Goal: Information Seeking & Learning: Learn about a topic

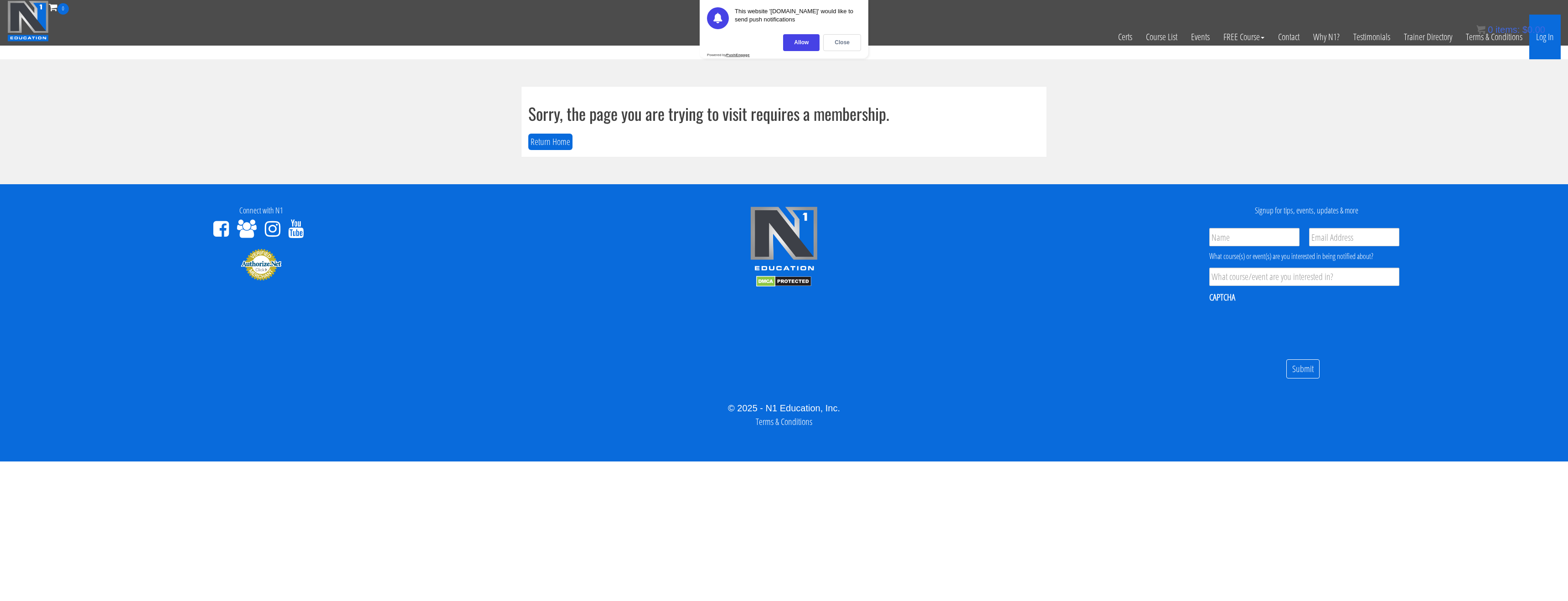
click at [1537, 40] on link "Log In" at bounding box center [1545, 37] width 32 height 44
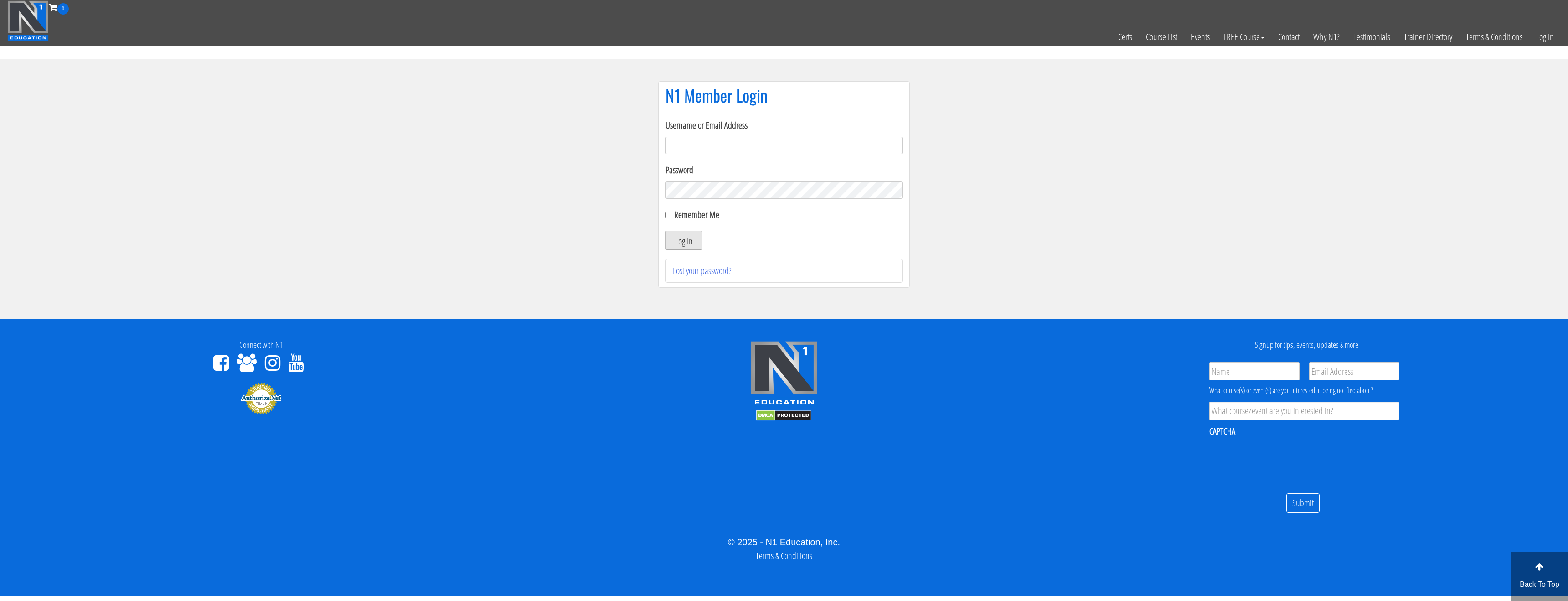
type input "[EMAIL_ADDRESS][DOMAIN_NAME]"
click at [691, 241] on button "Log In" at bounding box center [684, 240] width 37 height 19
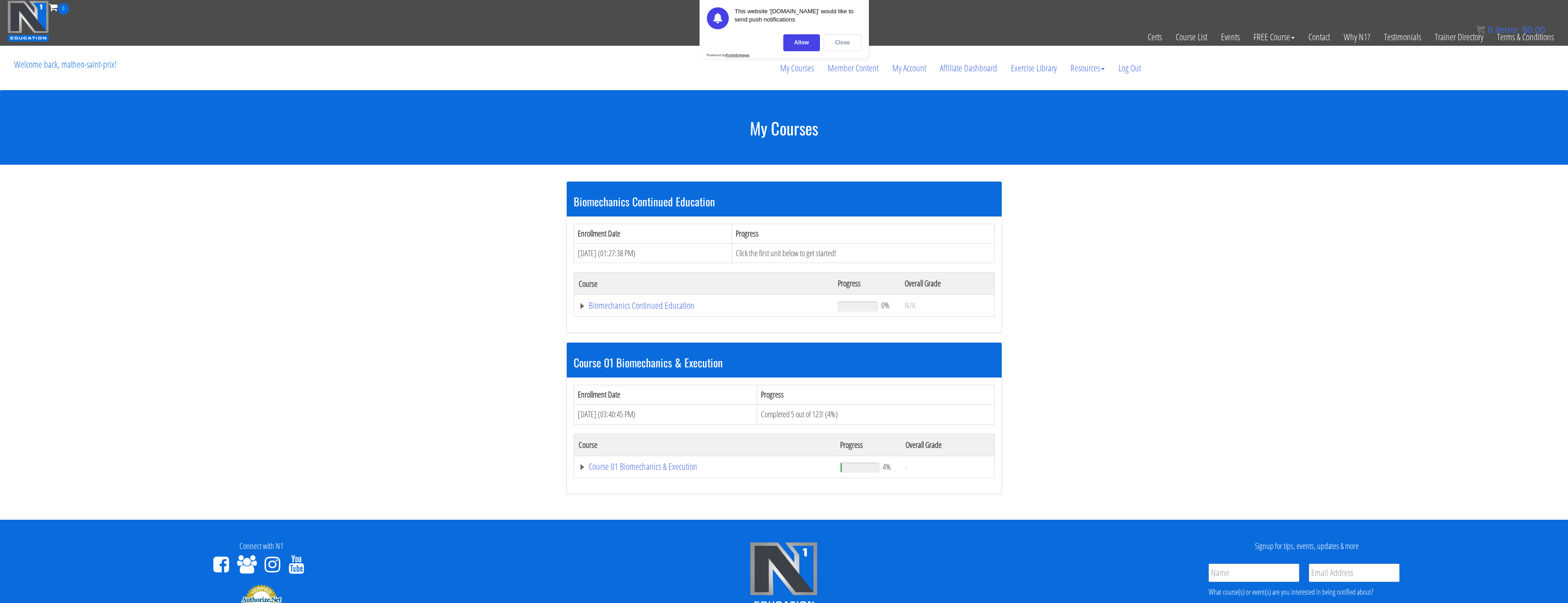
click at [847, 46] on div "Close" at bounding box center [842, 43] width 38 height 17
click at [626, 310] on link "Course 01 Biomechanics & Execution" at bounding box center [704, 305] width 251 height 9
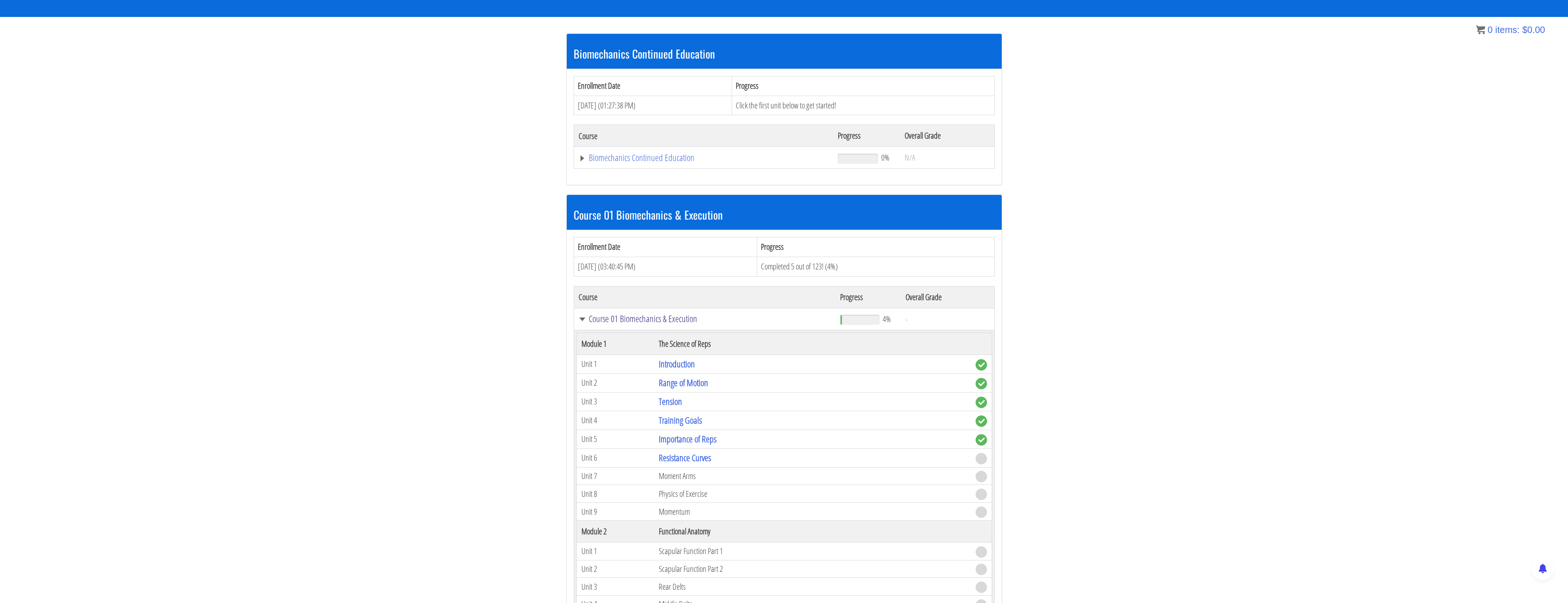
scroll to position [154, 0]
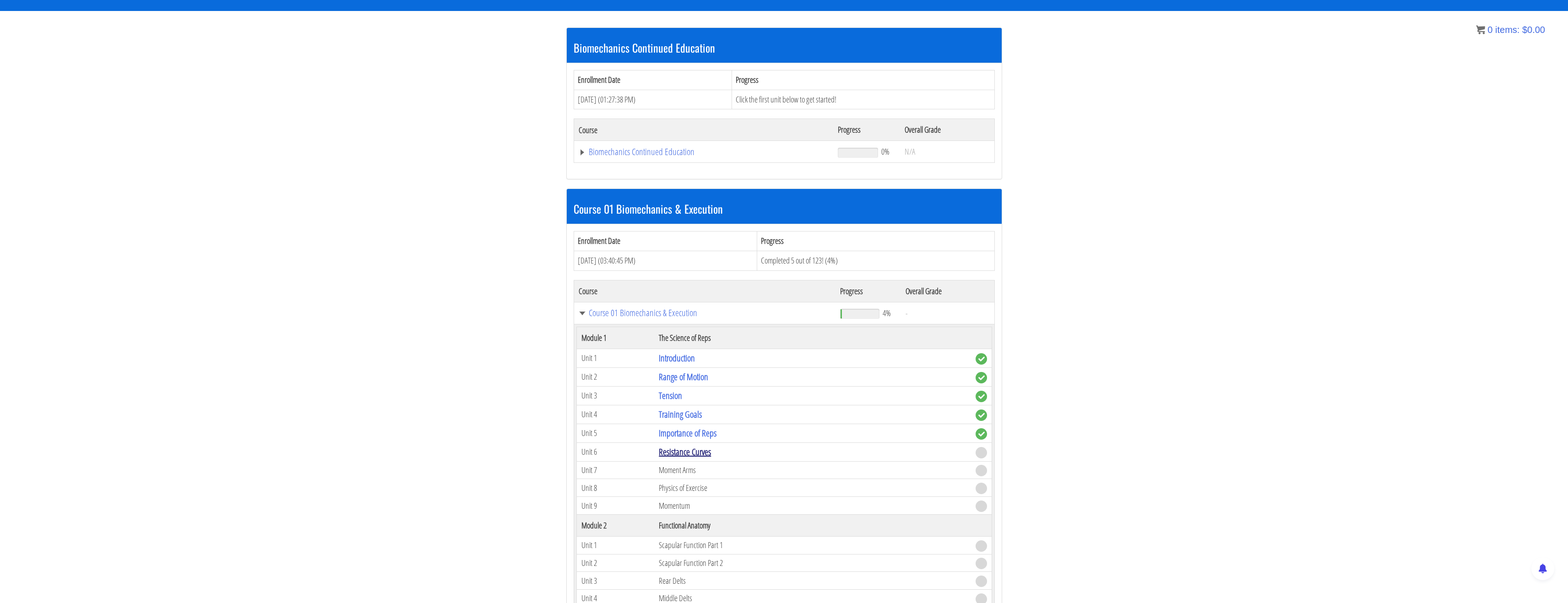
click at [688, 450] on link "Resistance Curves" at bounding box center [685, 451] width 52 height 12
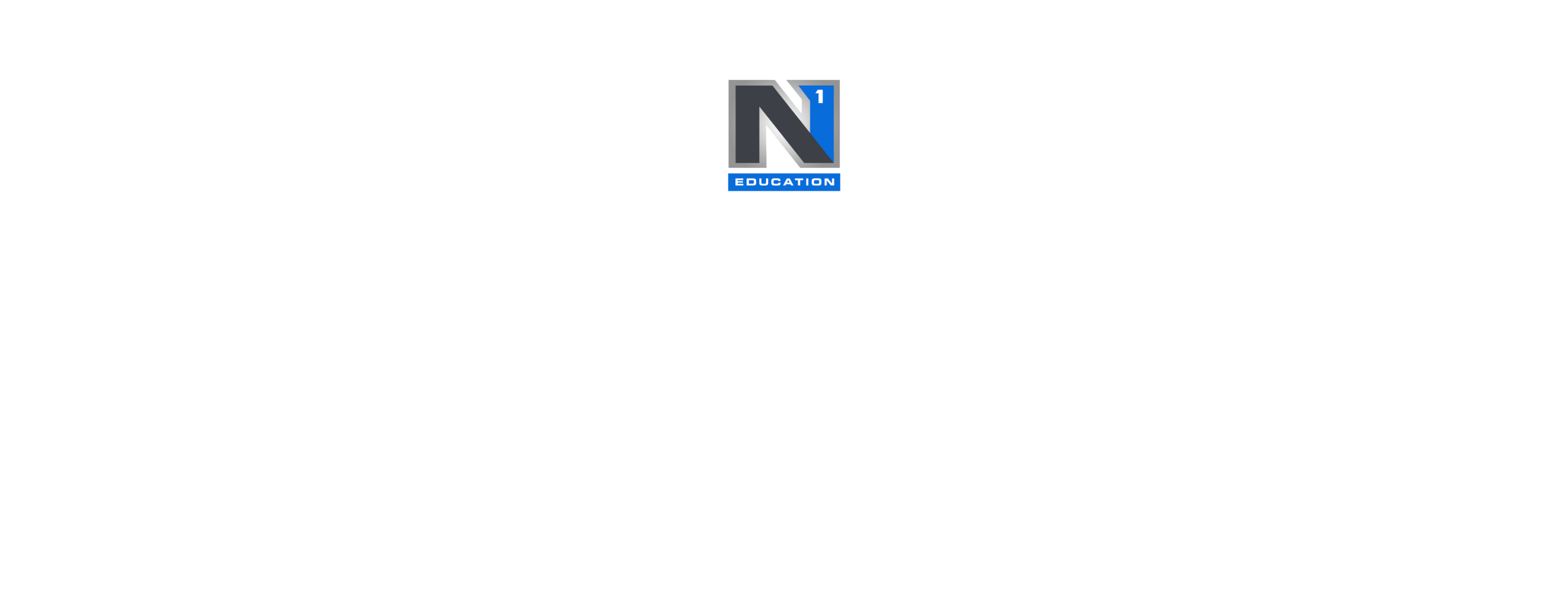
scroll to position [154, 0]
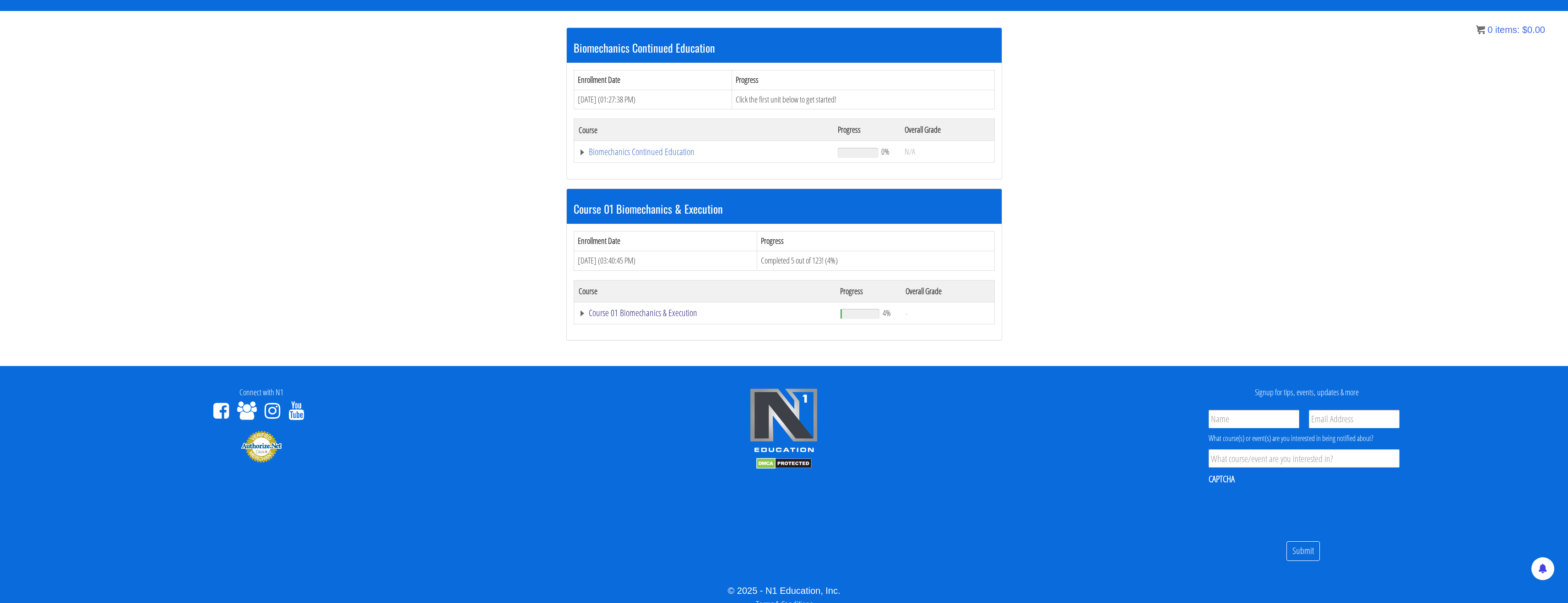
click at [608, 156] on link "Course 01 Biomechanics & Execution" at bounding box center [704, 152] width 251 height 9
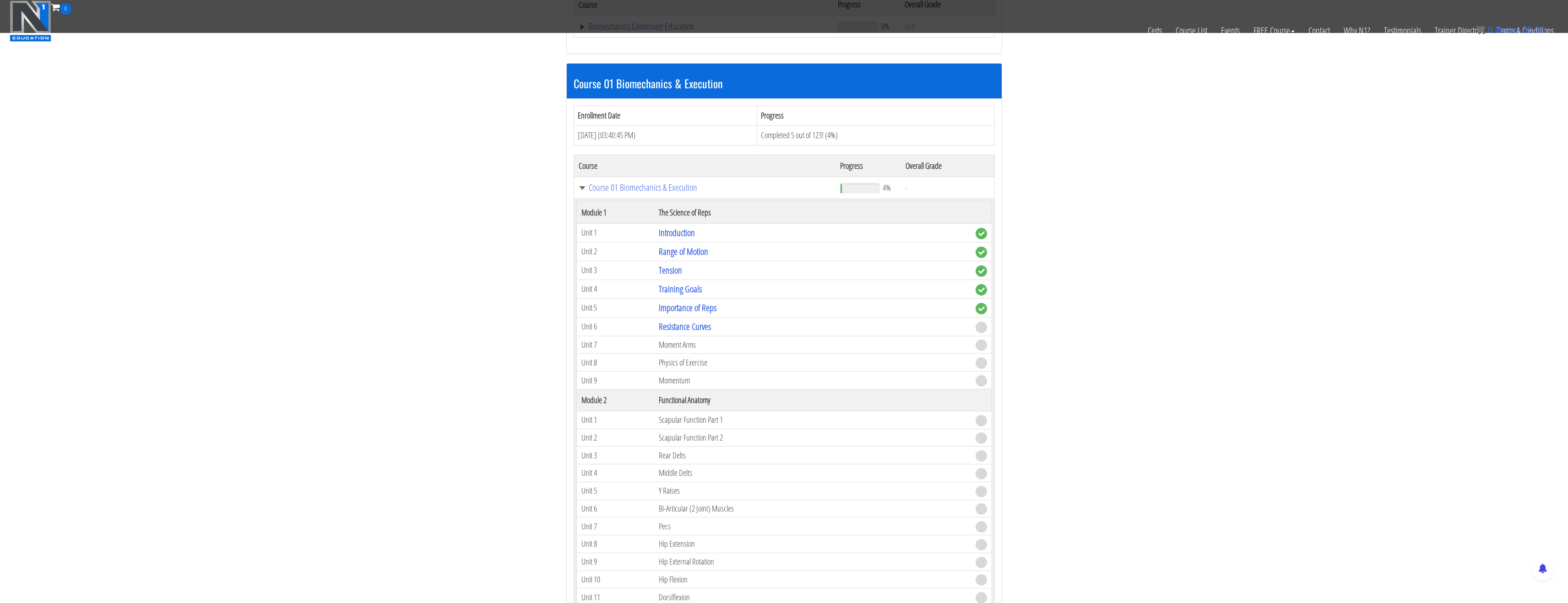
scroll to position [255, 0]
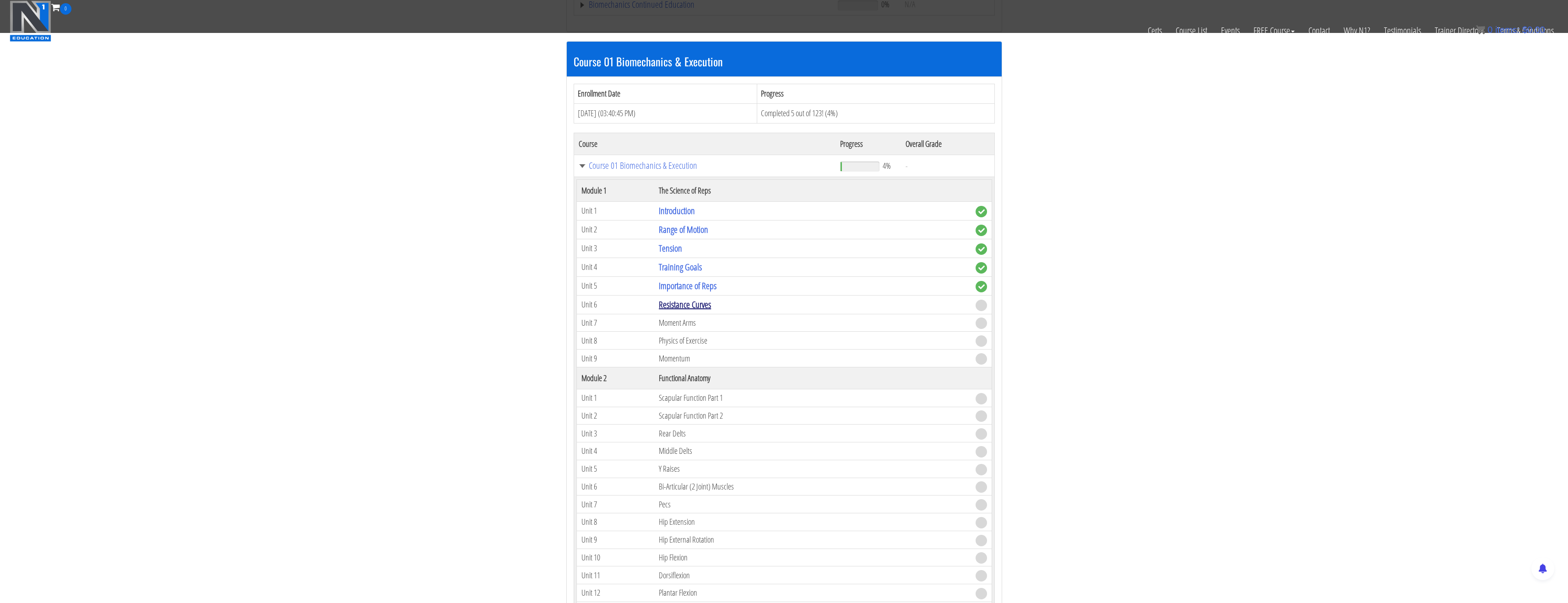
click at [692, 305] on link "Resistance Curves" at bounding box center [685, 304] width 52 height 12
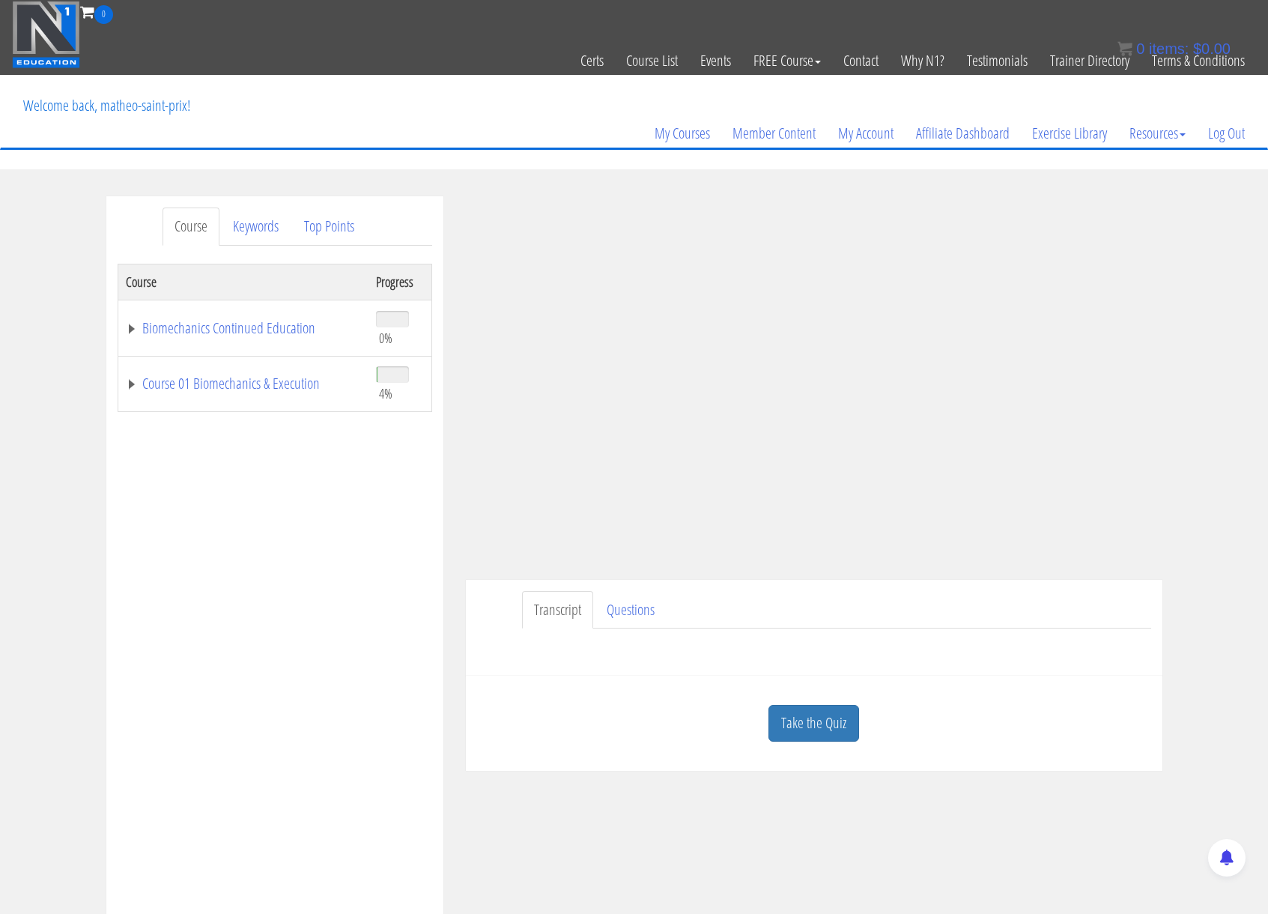
click at [660, 192] on section "Course Keywords Top Points Course Progress Biomechanics Continued Education 0% …" at bounding box center [634, 619] width 1268 height 900
click at [834, 738] on link "Take the Quiz" at bounding box center [813, 723] width 91 height 37
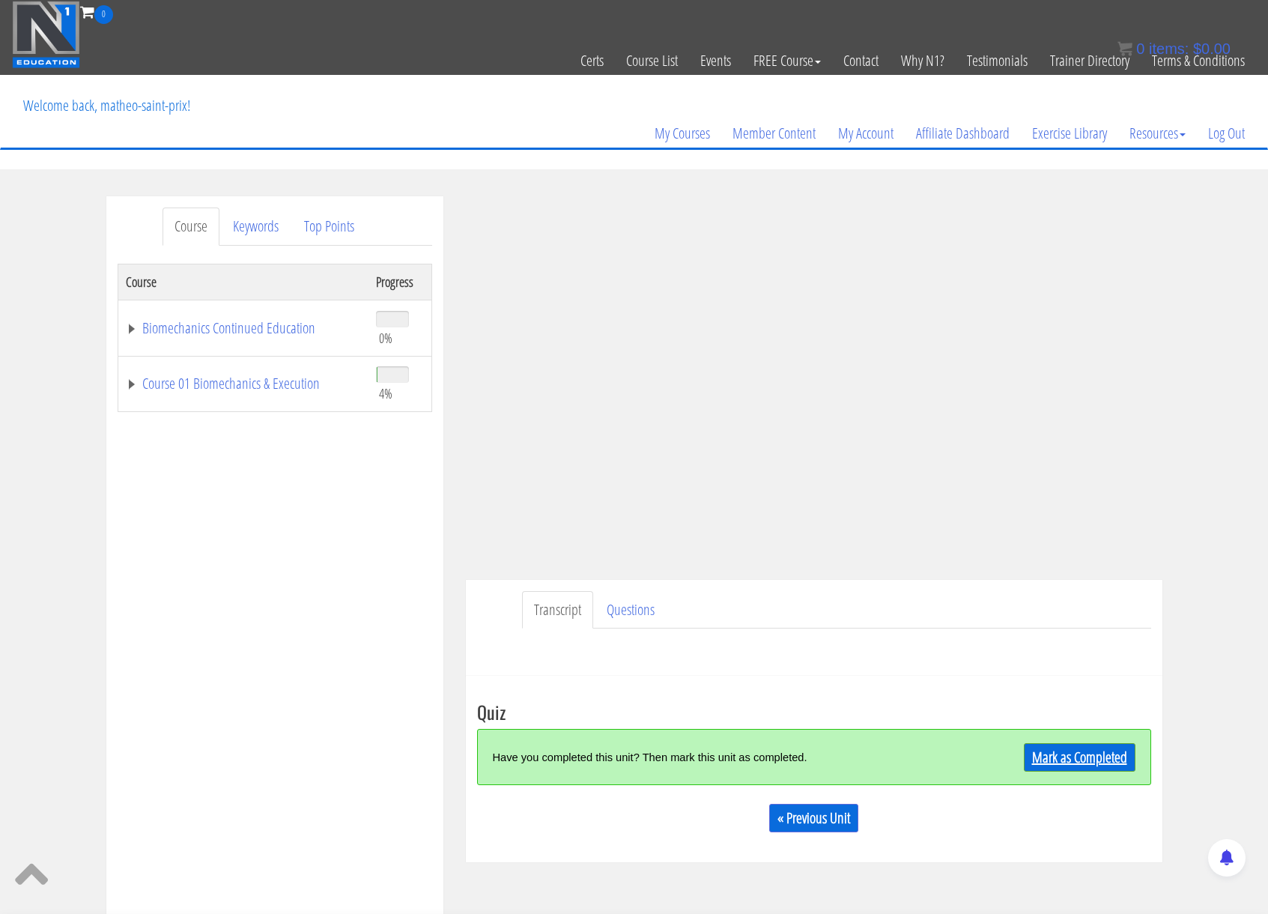
click at [1069, 761] on link "Mark as Completed" at bounding box center [1080, 757] width 112 height 28
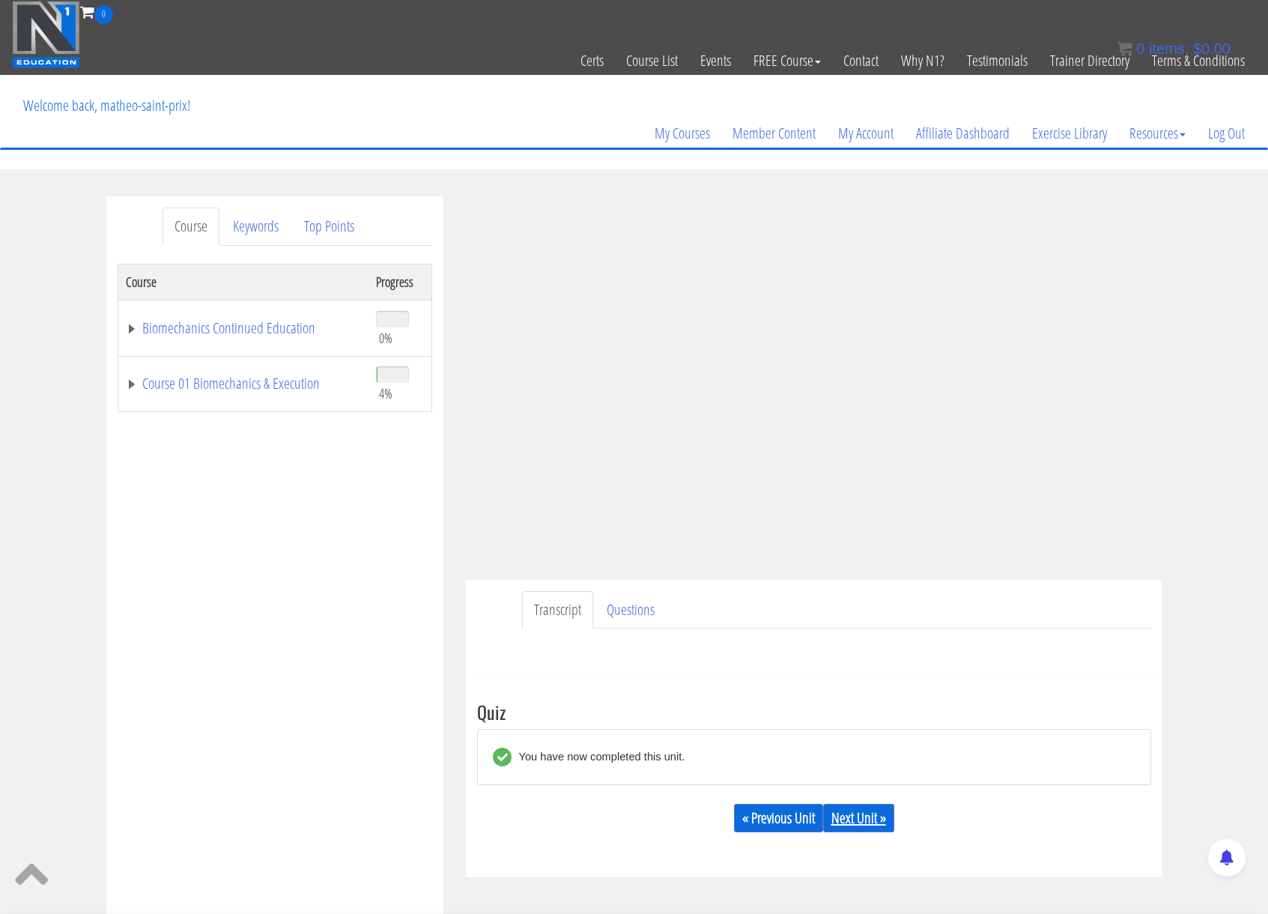
click at [861, 812] on link "Next Unit »" at bounding box center [858, 818] width 71 height 28
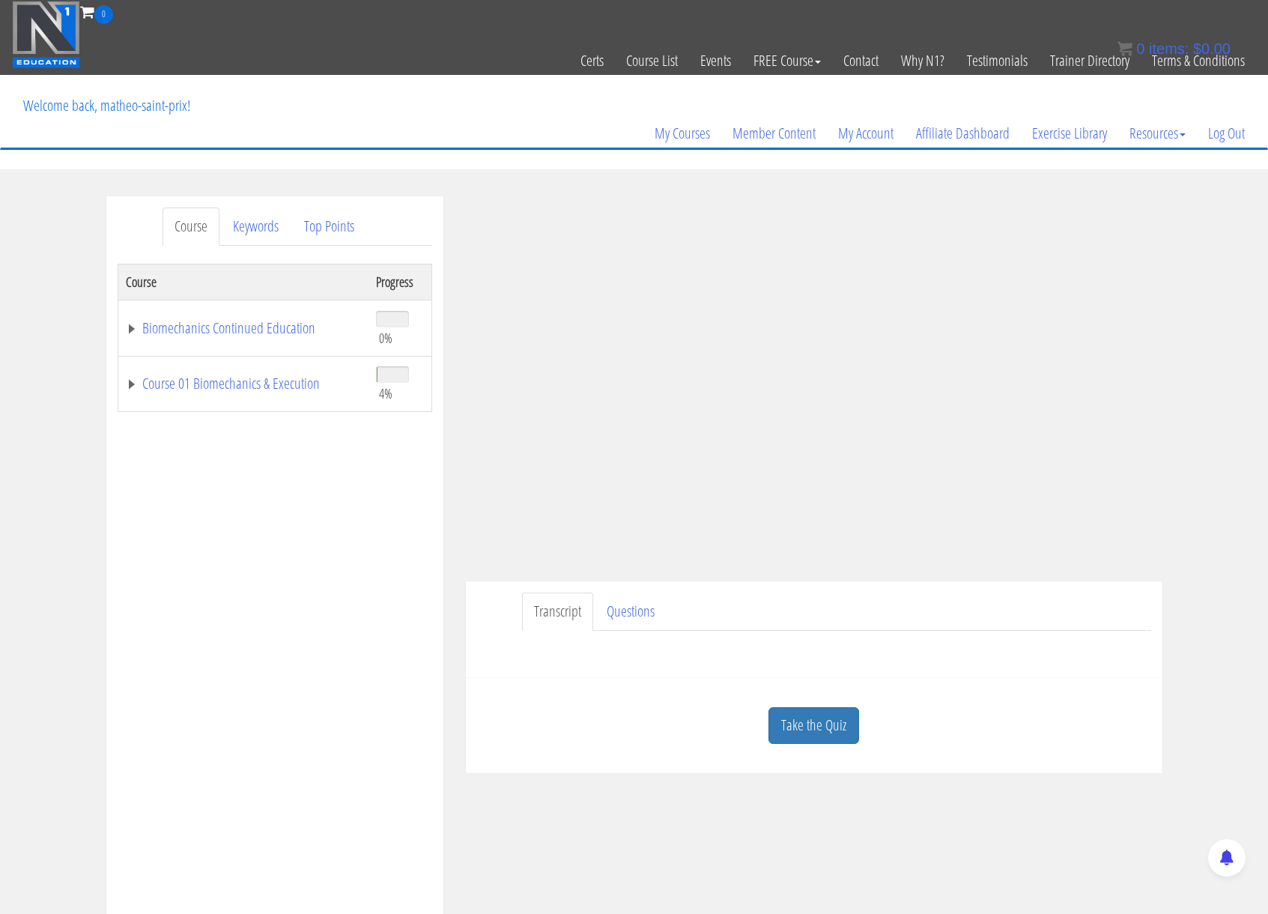
click at [1180, 342] on div "Course Keywords Top Points Course Progress Biomechanics Continued Education 0% …" at bounding box center [634, 619] width 1268 height 846
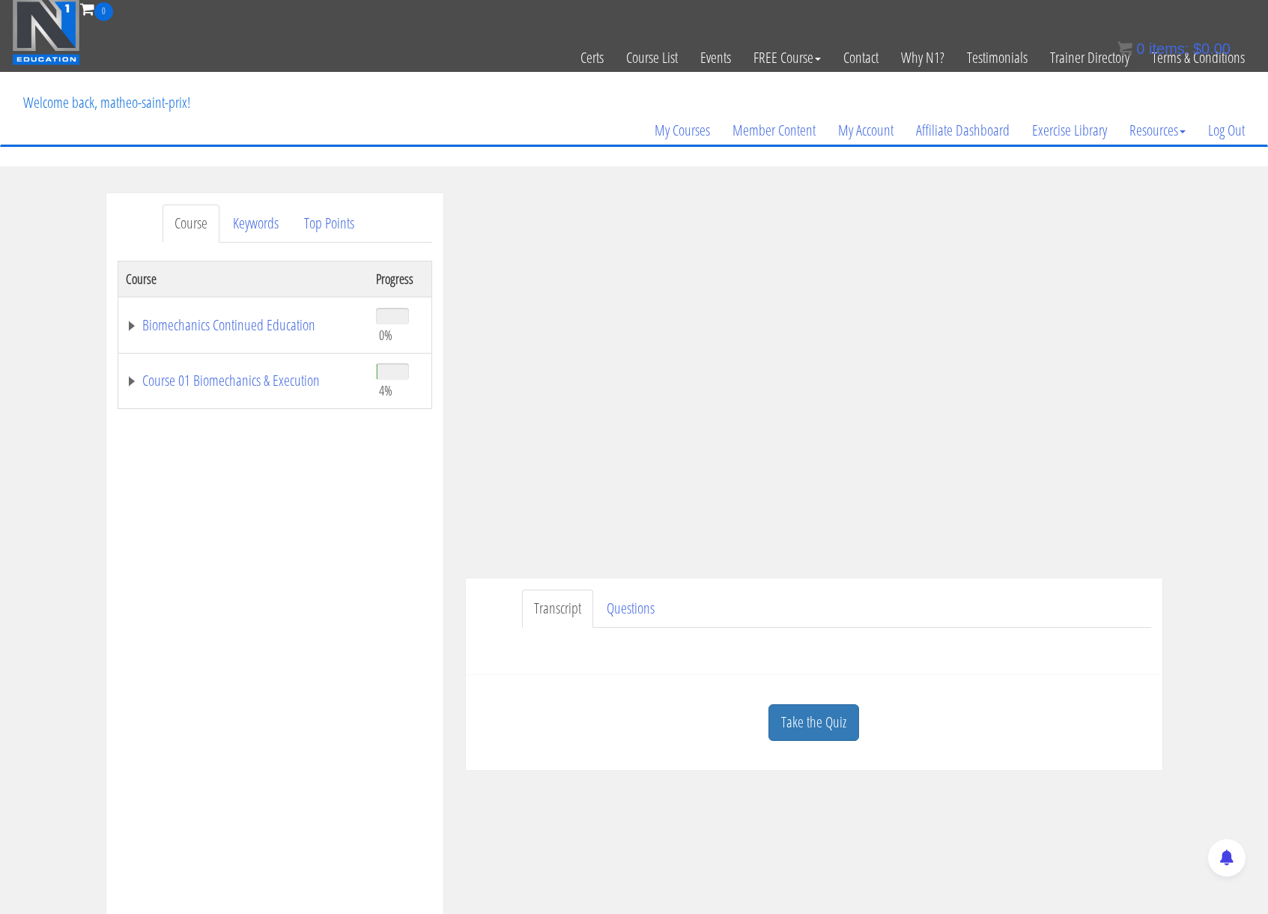
click at [829, 707] on link "Take the Quiz" at bounding box center [813, 722] width 91 height 37
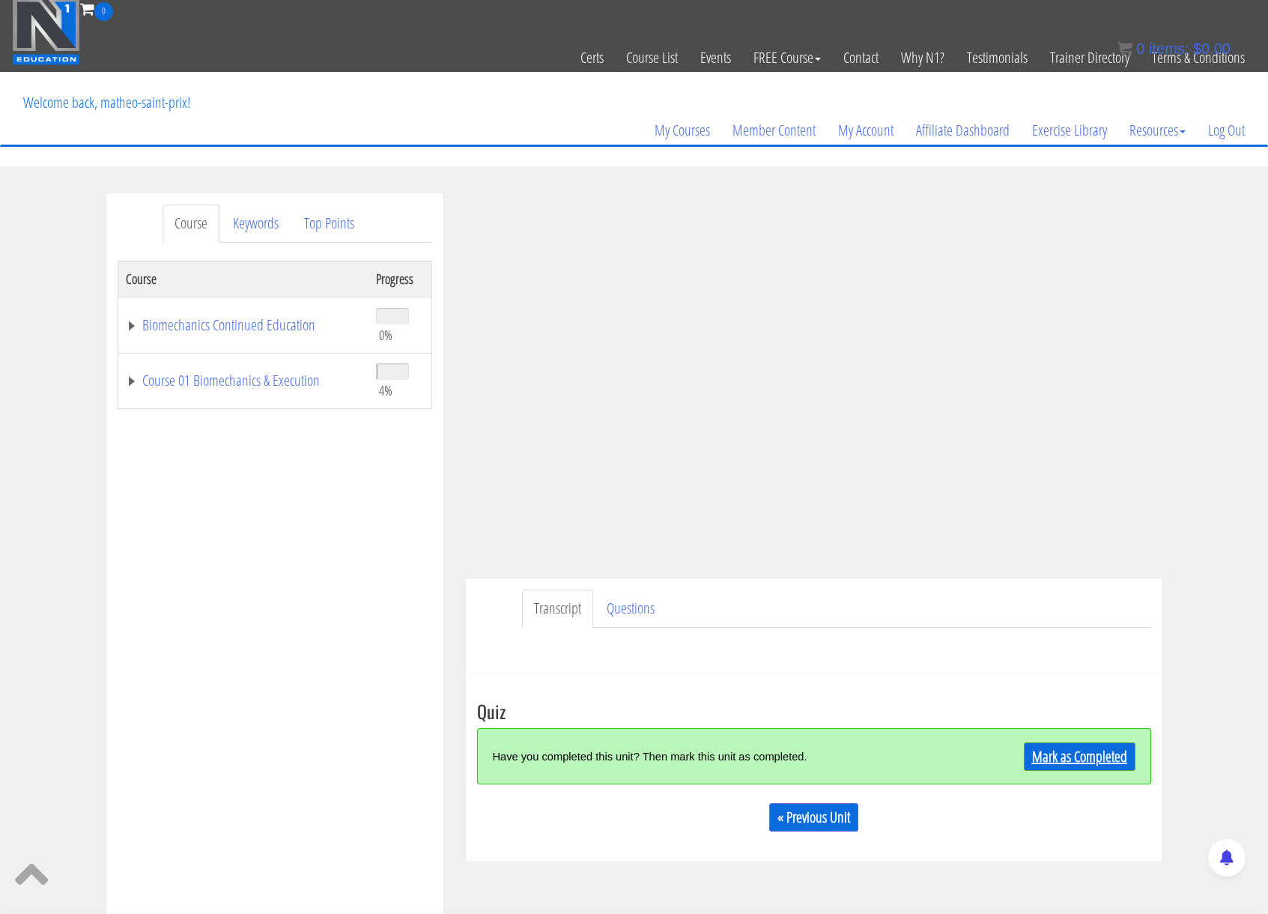
click at [1078, 752] on link "Mark as Completed" at bounding box center [1080, 756] width 112 height 28
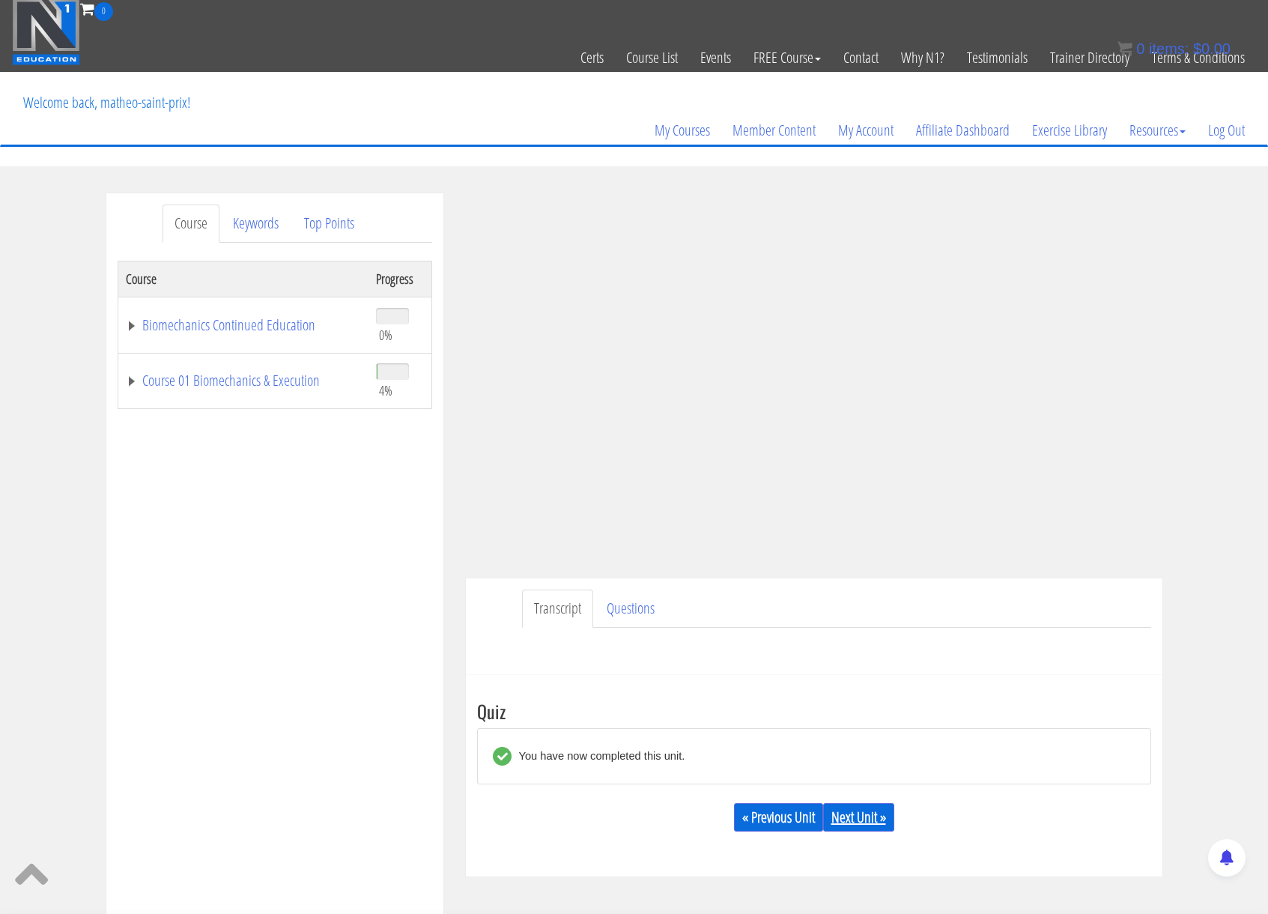
click at [874, 817] on link "Next Unit »" at bounding box center [858, 817] width 71 height 28
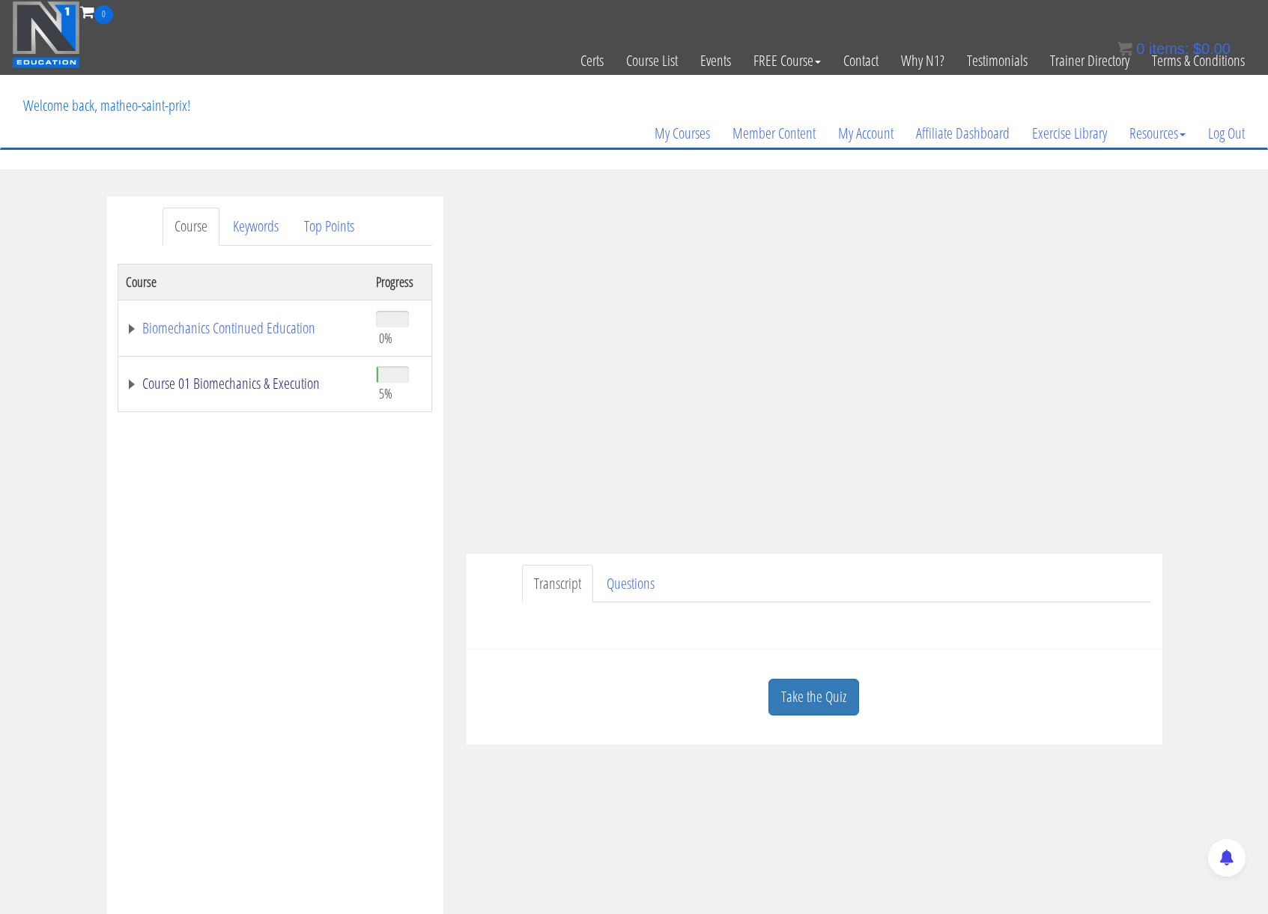
click at [237, 378] on link "Course 01 Biomechanics & Execution" at bounding box center [243, 383] width 235 height 15
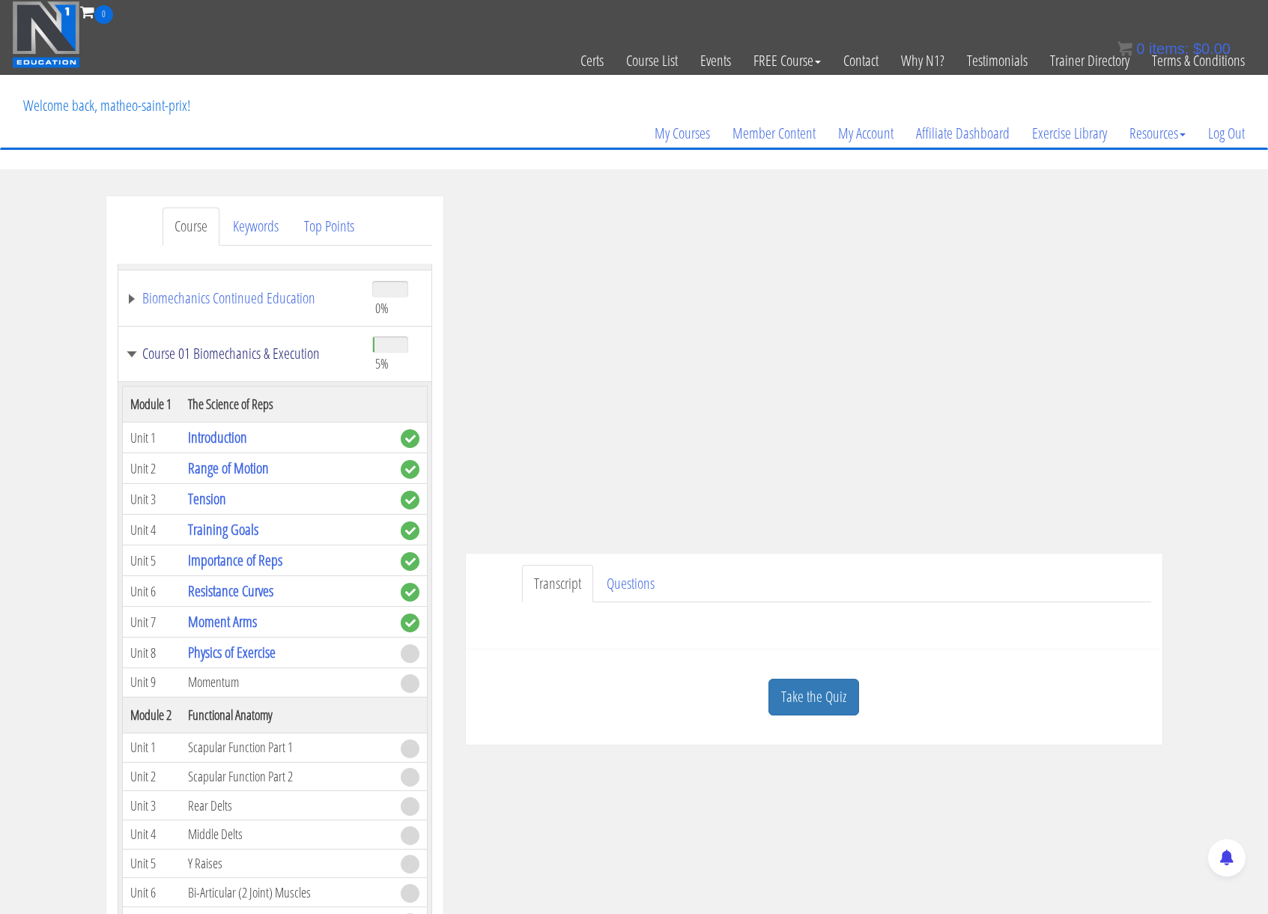
scroll to position [95, 0]
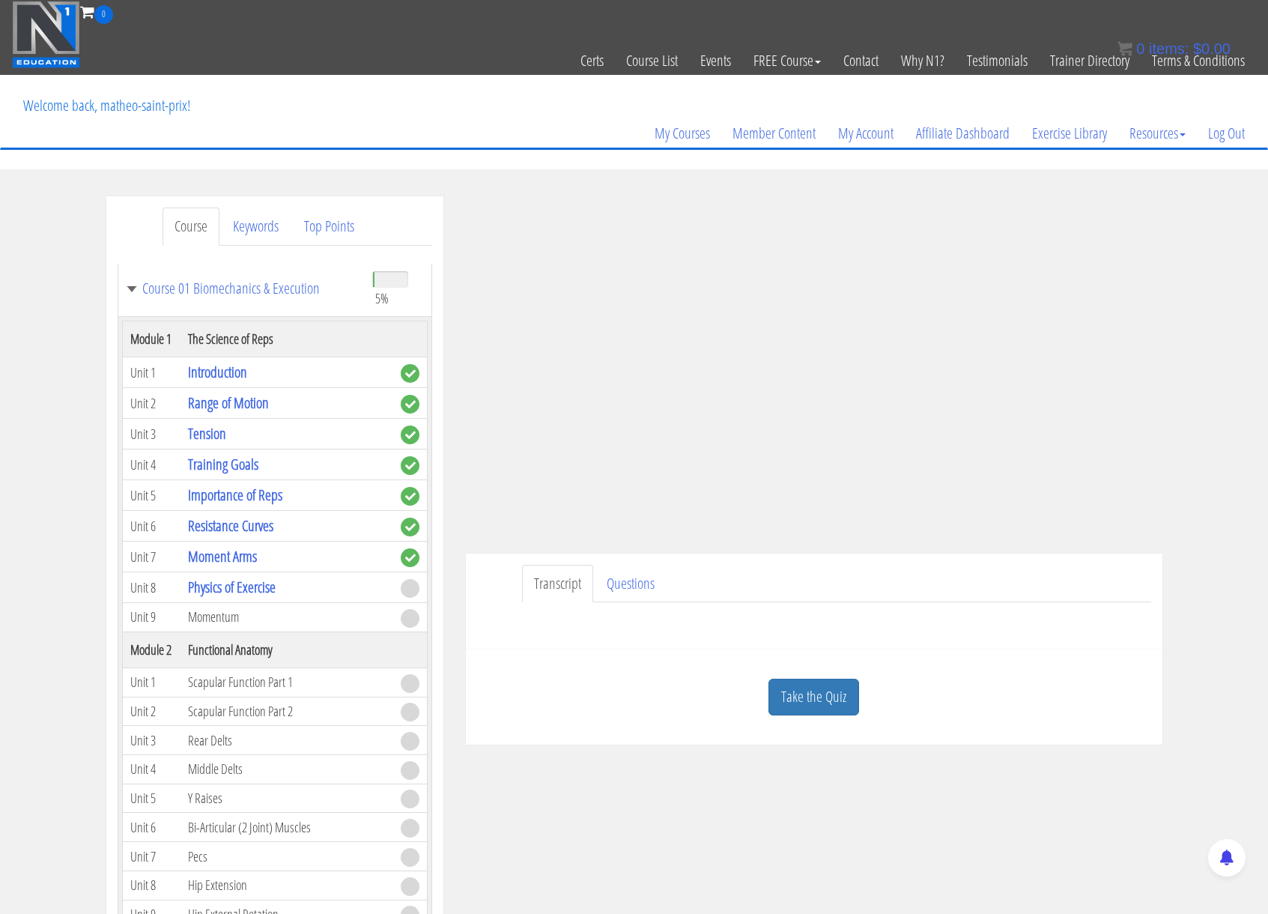
click at [1164, 394] on div "Matheo Saint prix matheo972stp@gmail.com 2025-09-02 2a01:e0a:818:e4e0:2062:97bc…" at bounding box center [814, 470] width 719 height 548
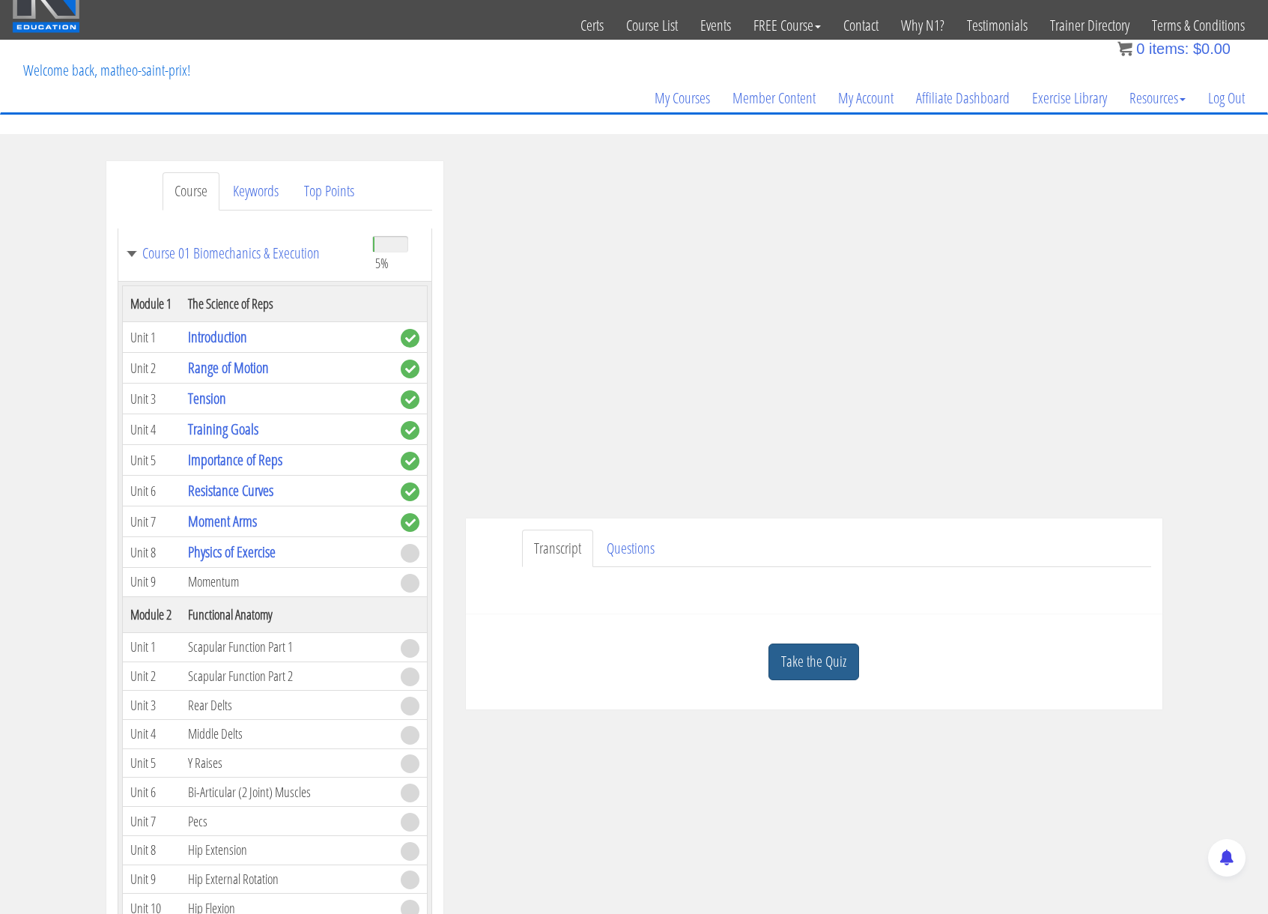
click at [817, 663] on link "Take the Quiz" at bounding box center [813, 661] width 91 height 37
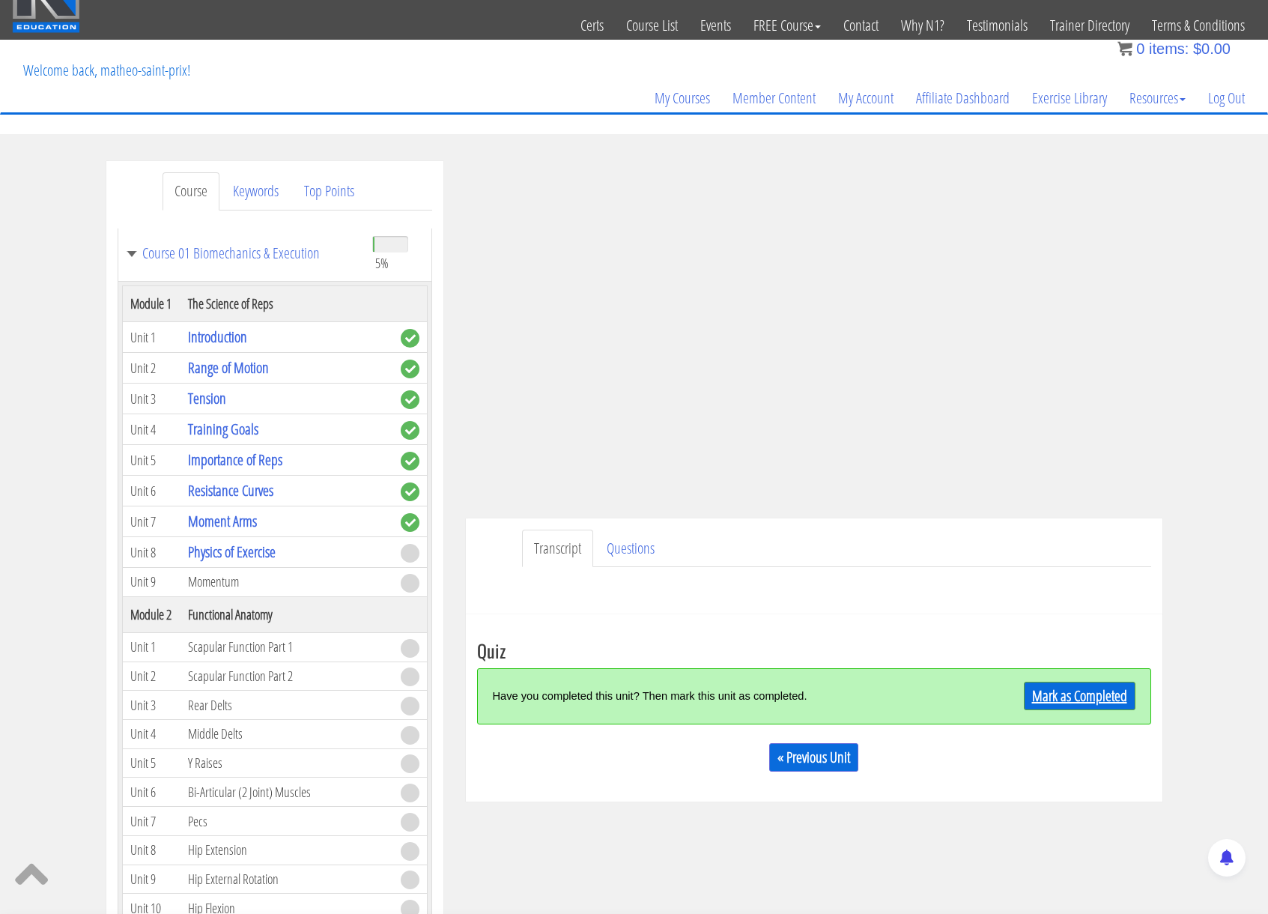
click at [1049, 702] on link "Mark as Completed" at bounding box center [1080, 695] width 112 height 28
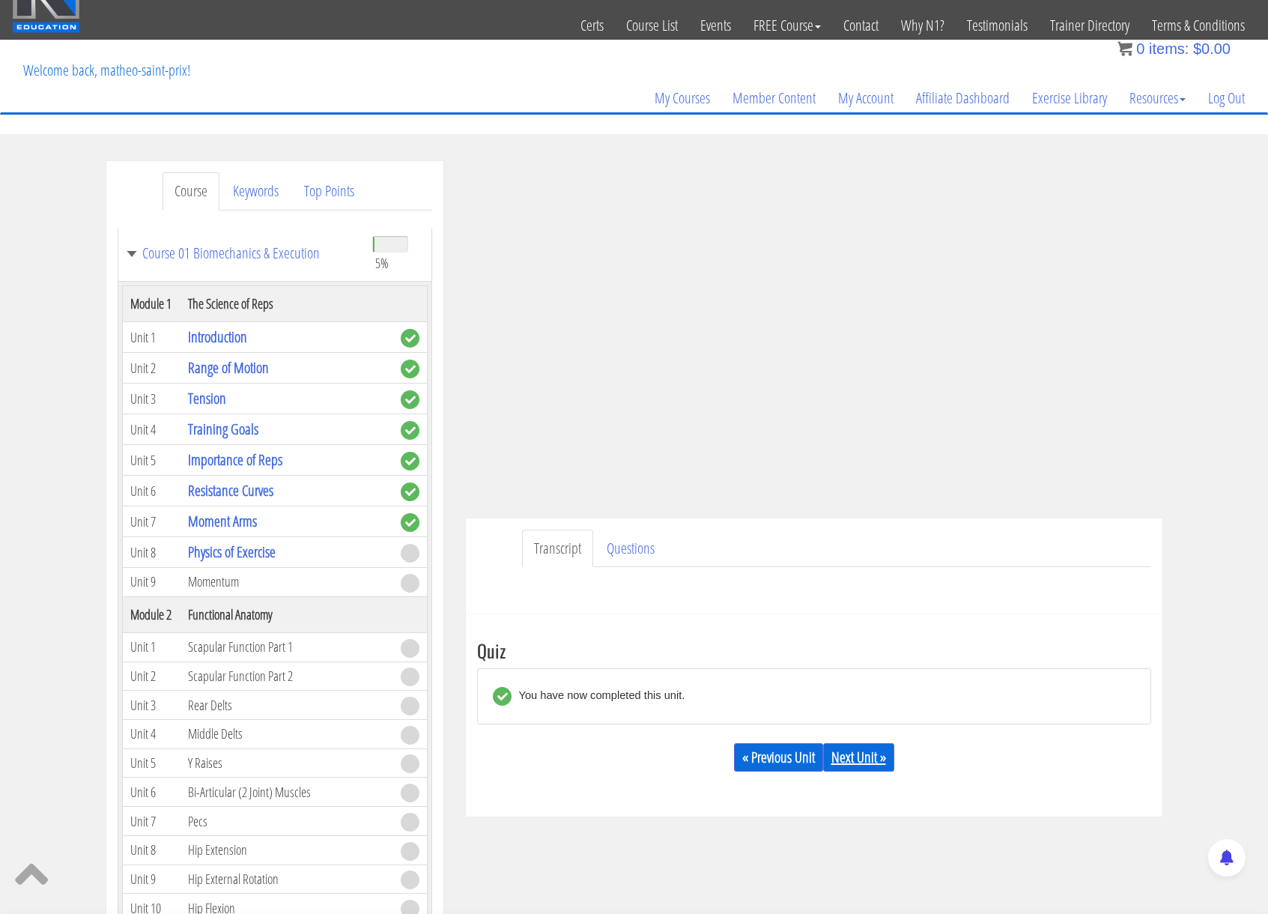
click at [860, 749] on link "Next Unit »" at bounding box center [858, 757] width 71 height 28
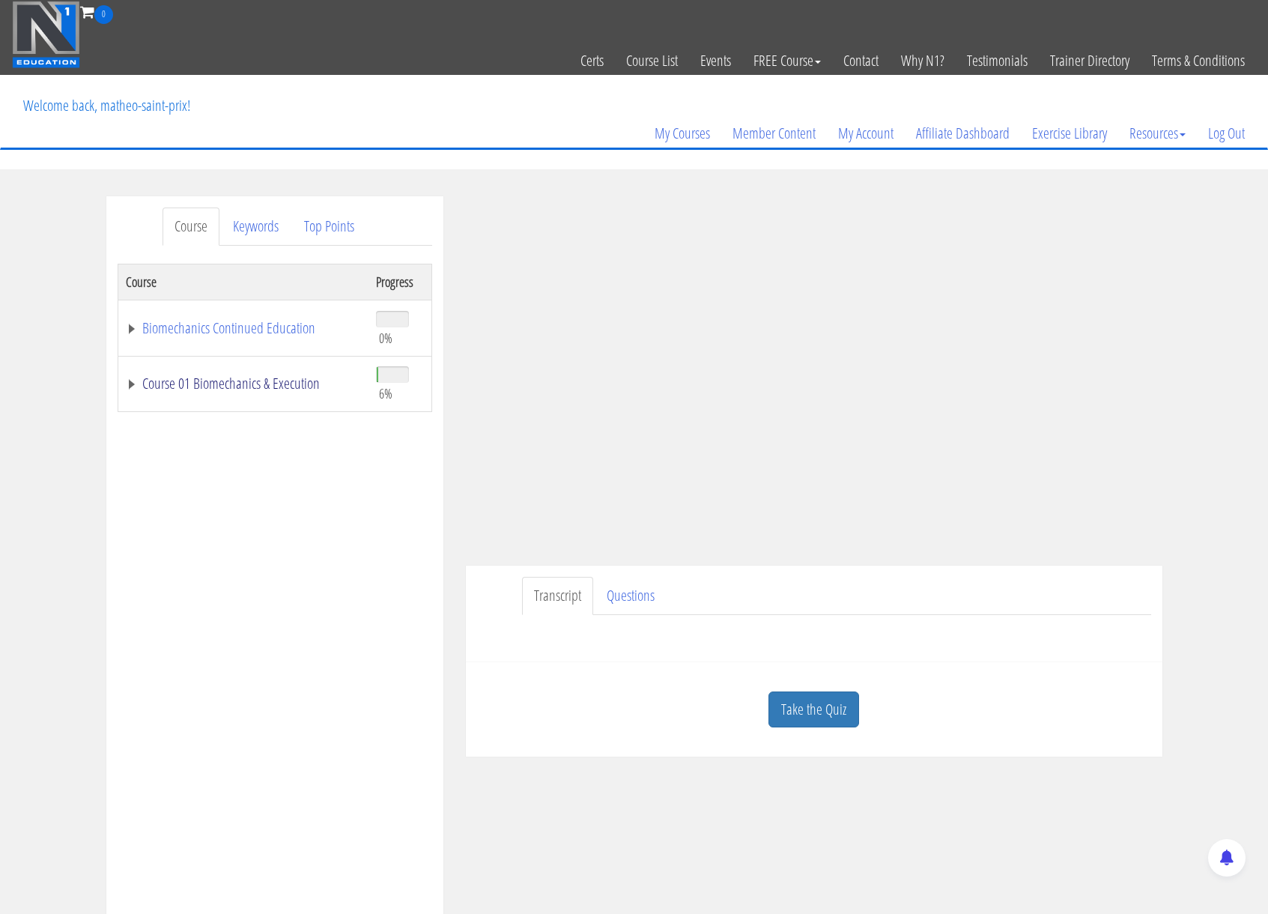
click at [252, 380] on link "Course 01 Biomechanics & Execution" at bounding box center [243, 383] width 235 height 15
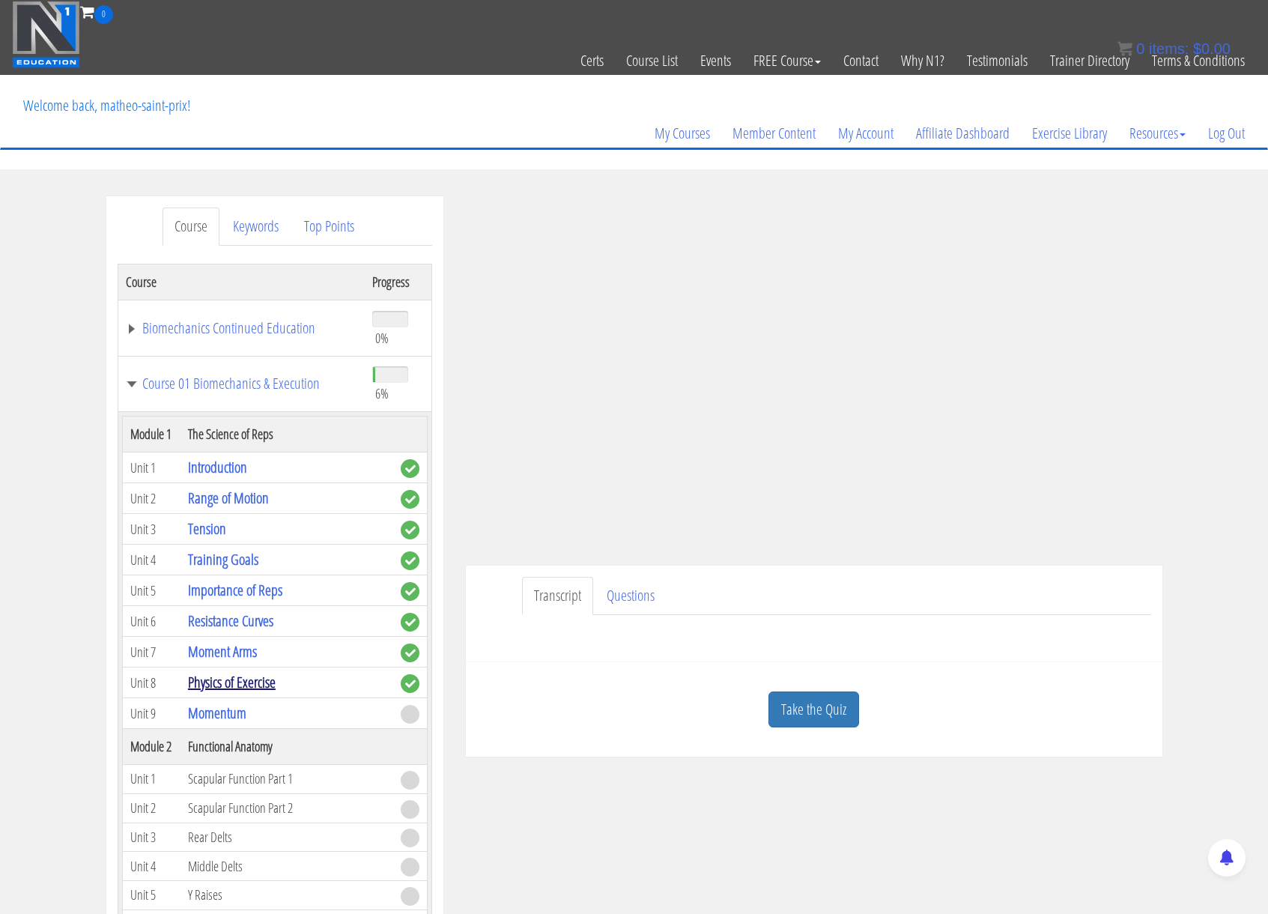
click at [216, 687] on link "Physics of Exercise" at bounding box center [232, 682] width 88 height 20
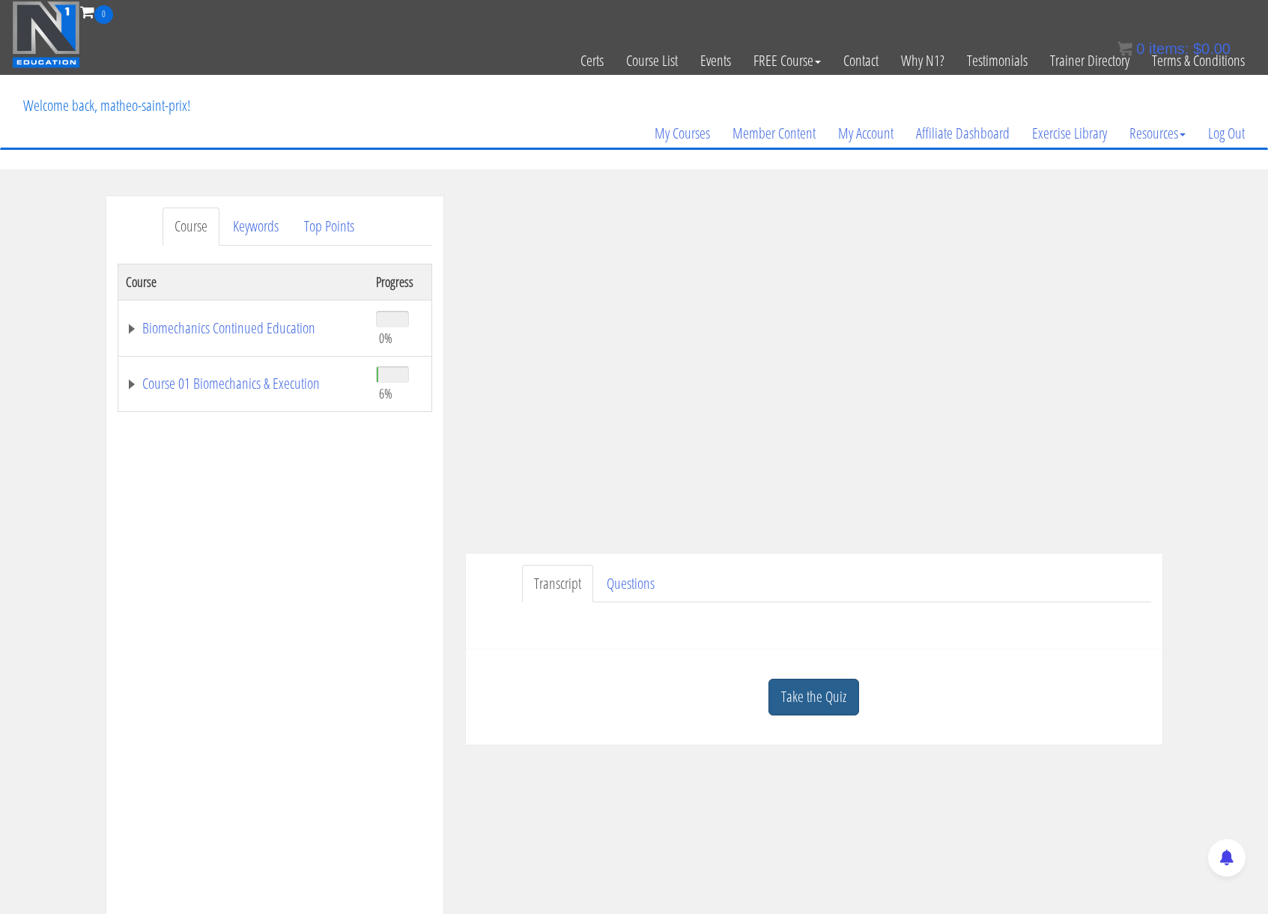
click at [838, 699] on link "Take the Quiz" at bounding box center [813, 696] width 91 height 37
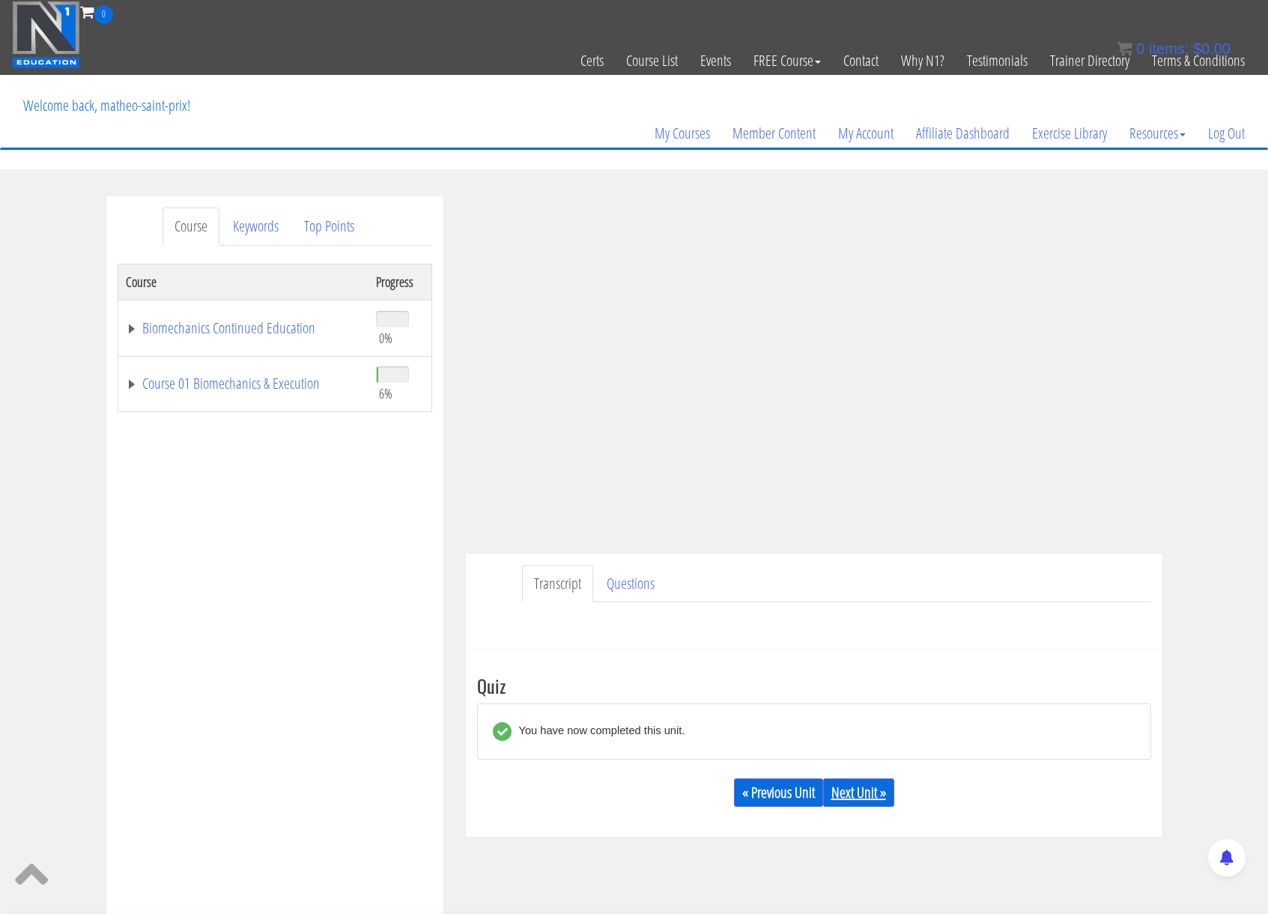
click at [853, 789] on link "Next Unit »" at bounding box center [858, 792] width 71 height 28
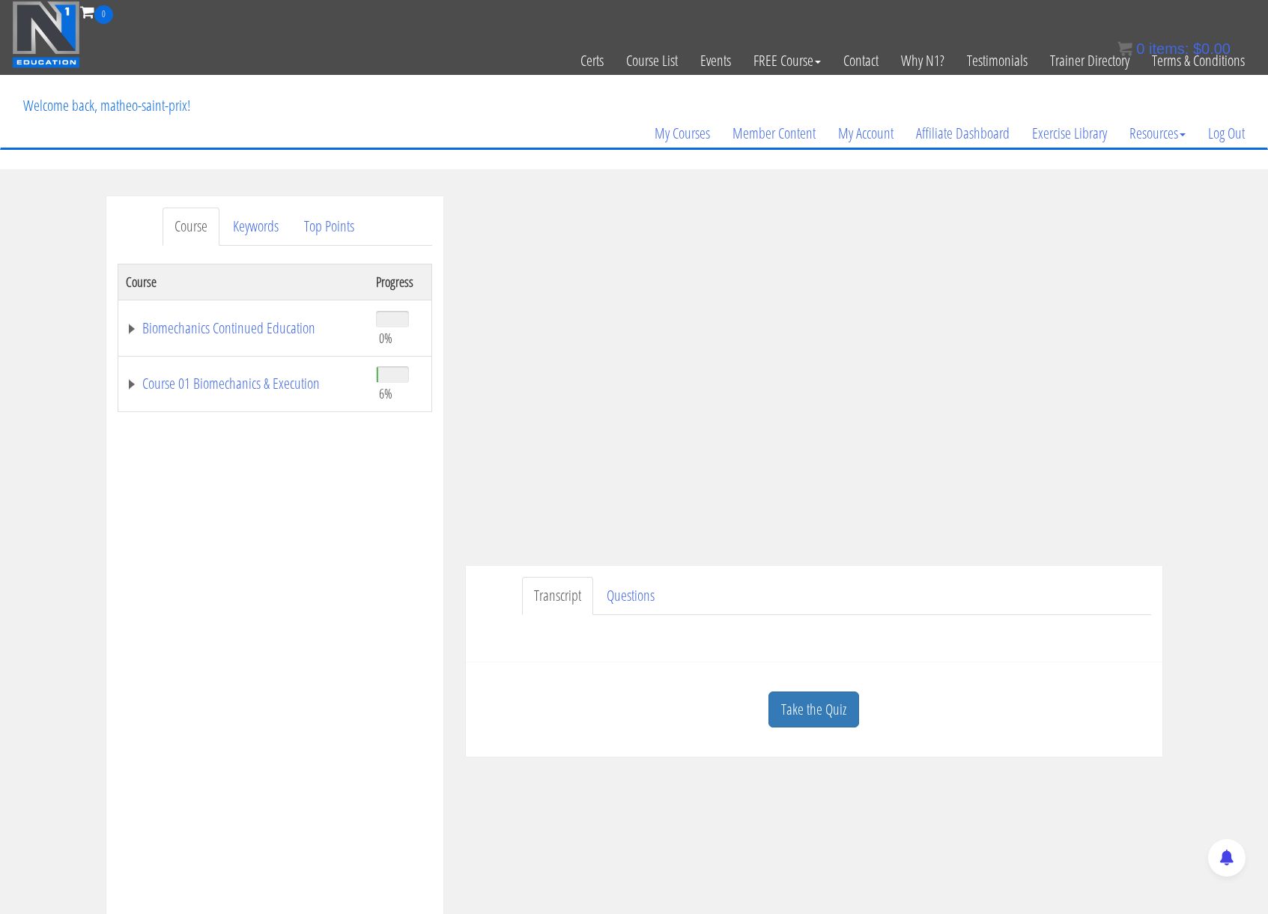
click at [1223, 380] on div "Course Keywords Top Points Course Progress Biomechanics Continued Education 0% …" at bounding box center [634, 619] width 1268 height 846
click at [825, 704] on link "Take the Quiz" at bounding box center [813, 709] width 91 height 37
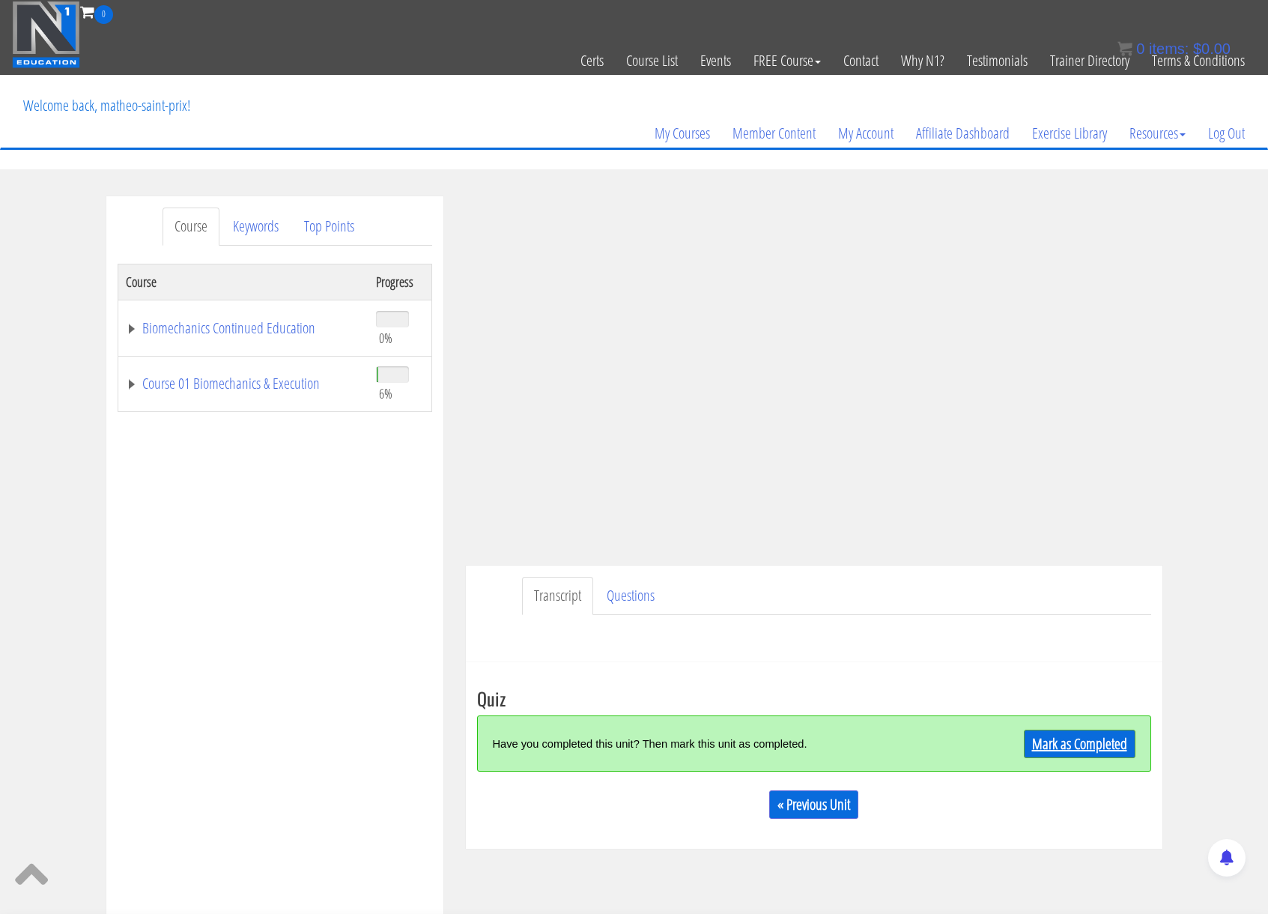
click at [1105, 735] on link "Mark as Completed" at bounding box center [1080, 743] width 112 height 28
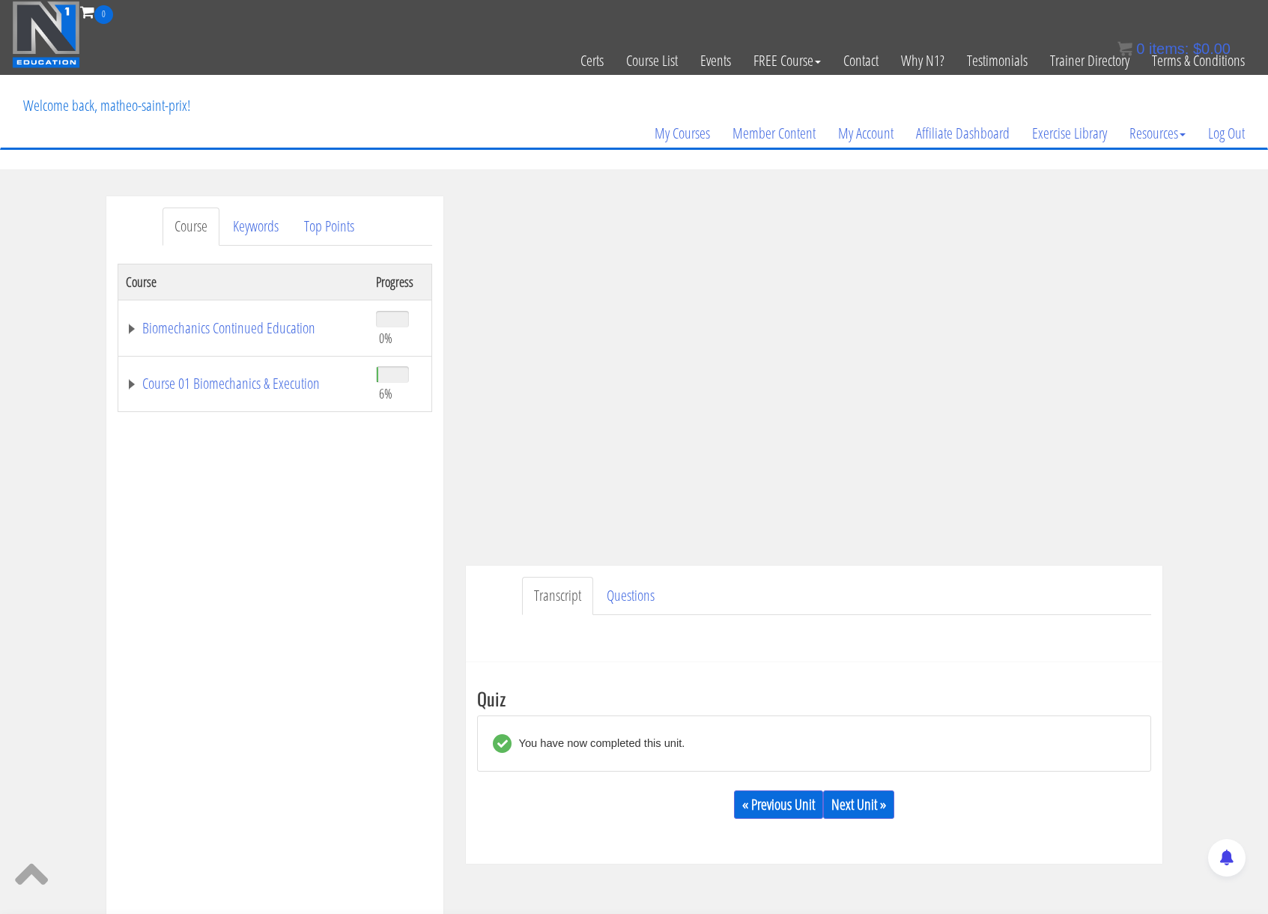
scroll to position [1, 0]
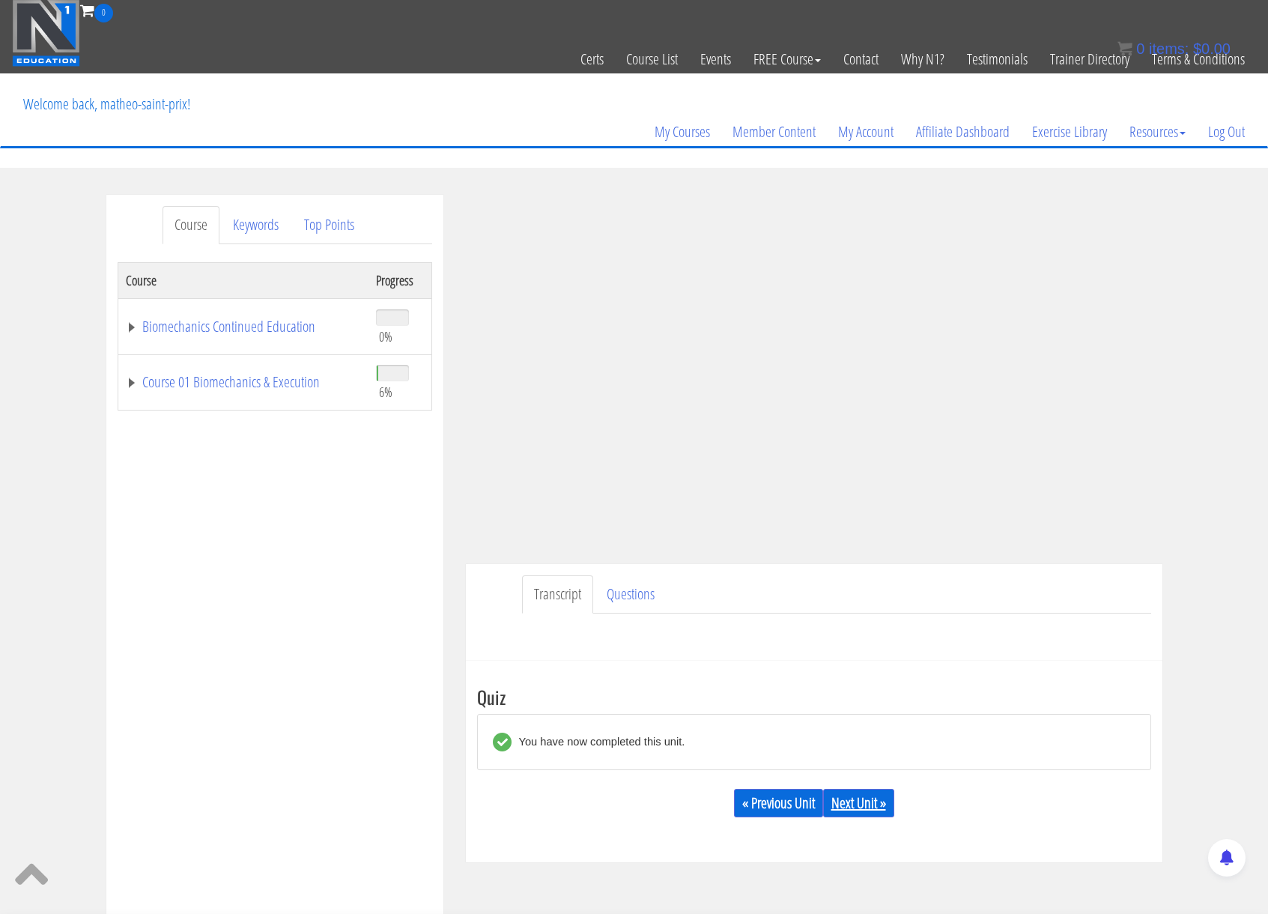
click at [850, 800] on link "Next Unit »" at bounding box center [858, 803] width 71 height 28
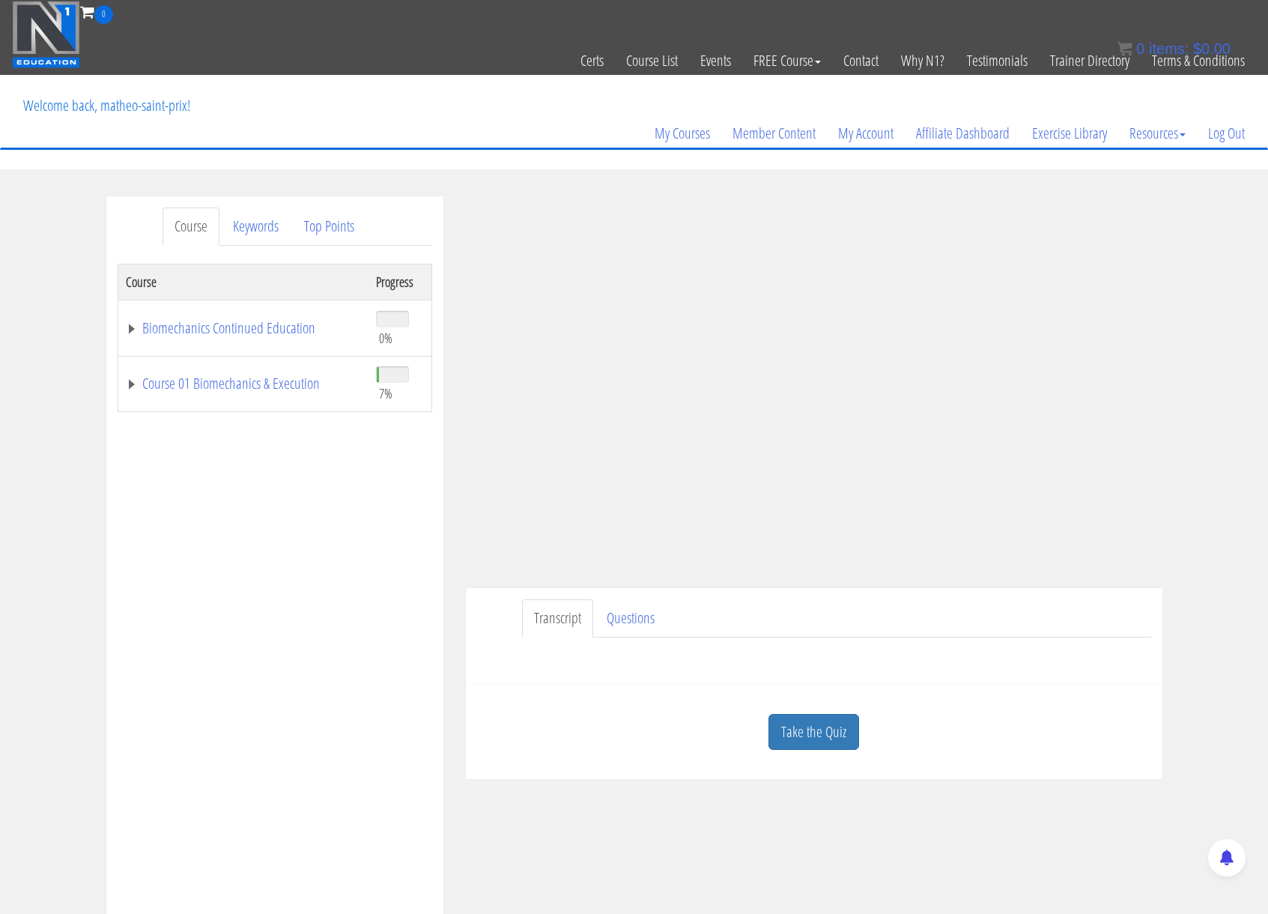
scroll to position [1, 0]
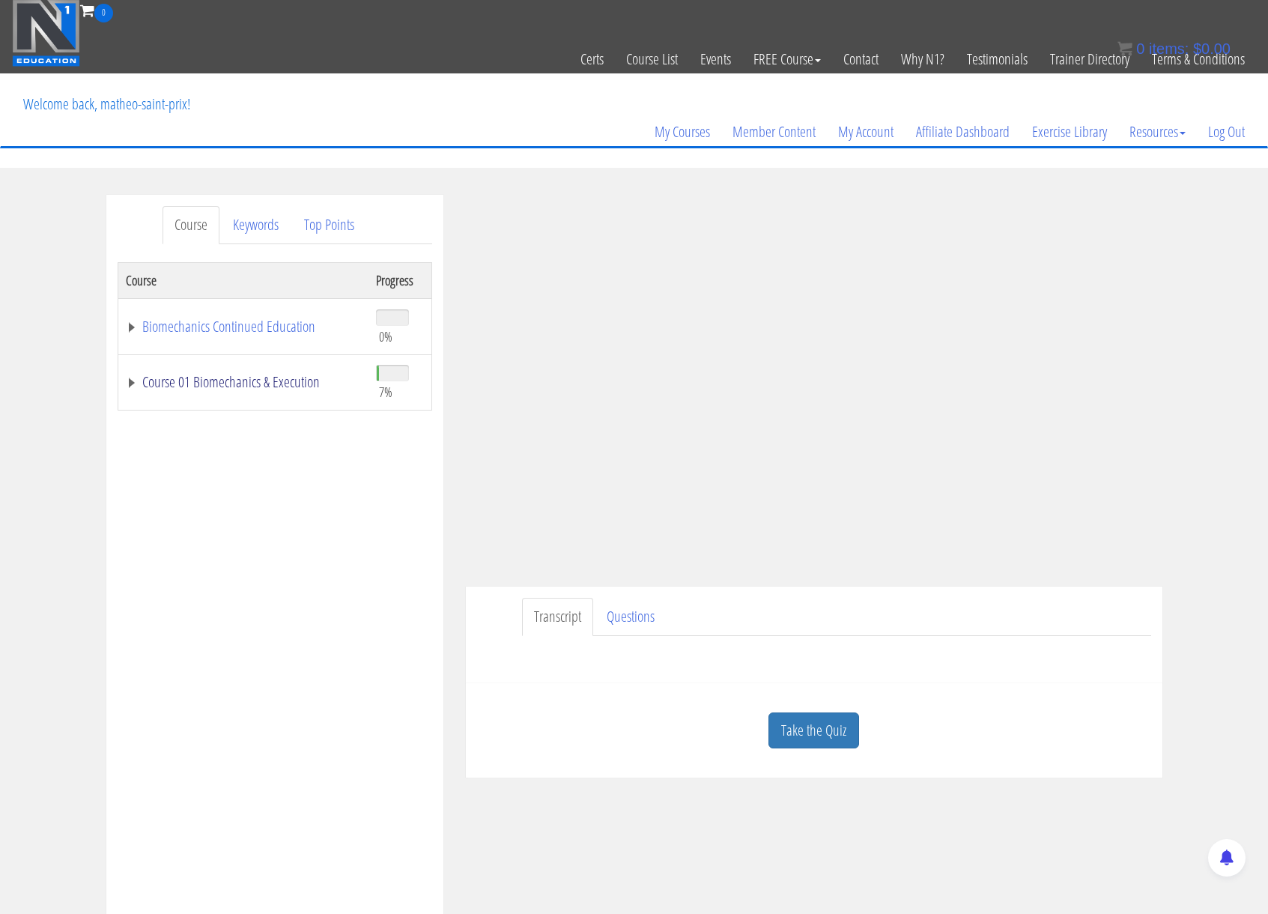
click at [288, 384] on link "Course 01 Biomechanics & Execution" at bounding box center [243, 381] width 235 height 15
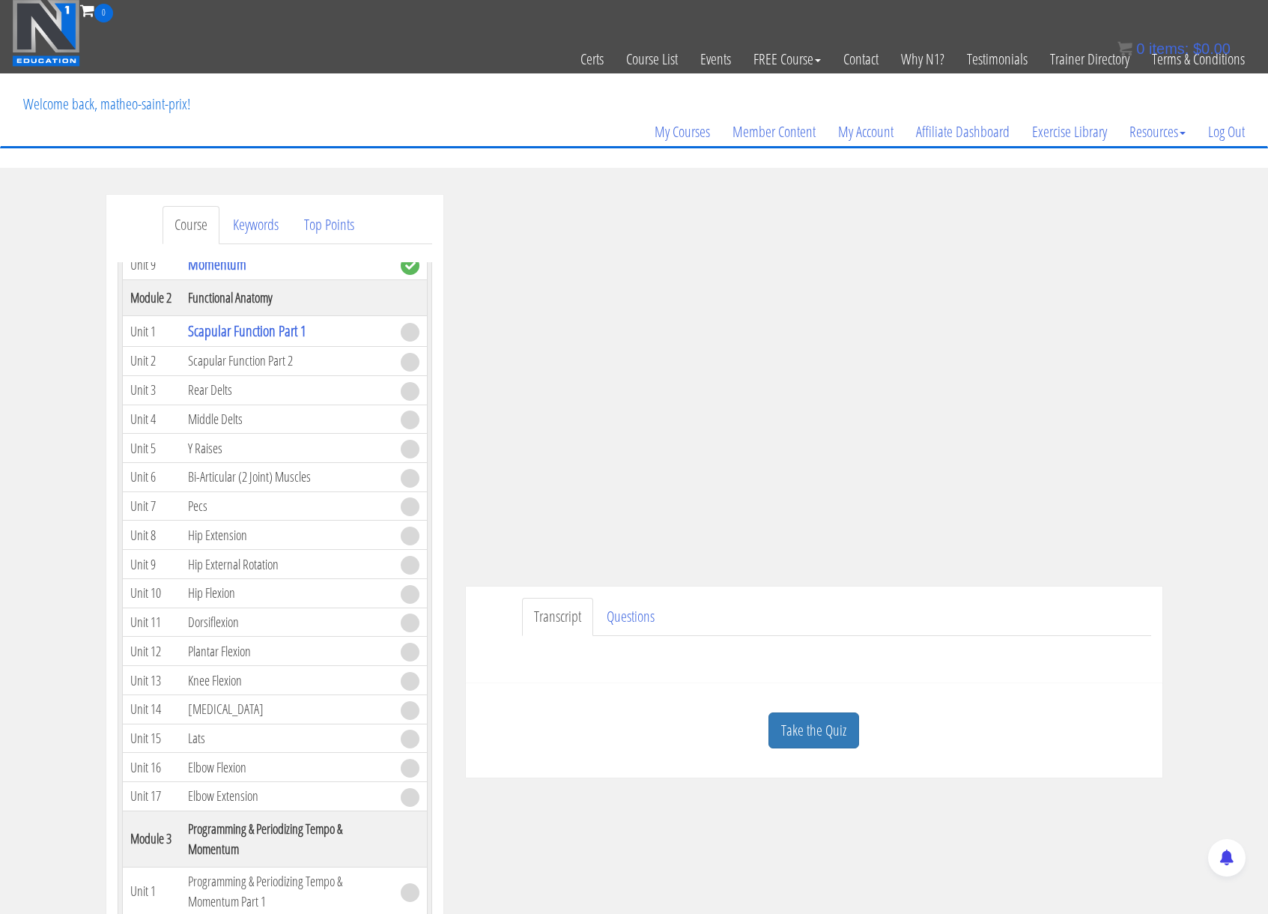
scroll to position [444, 0]
click at [1248, 365] on div "Course Keywords Top Points Course Progress Biomechanics Continued Education 0% …" at bounding box center [634, 618] width 1268 height 846
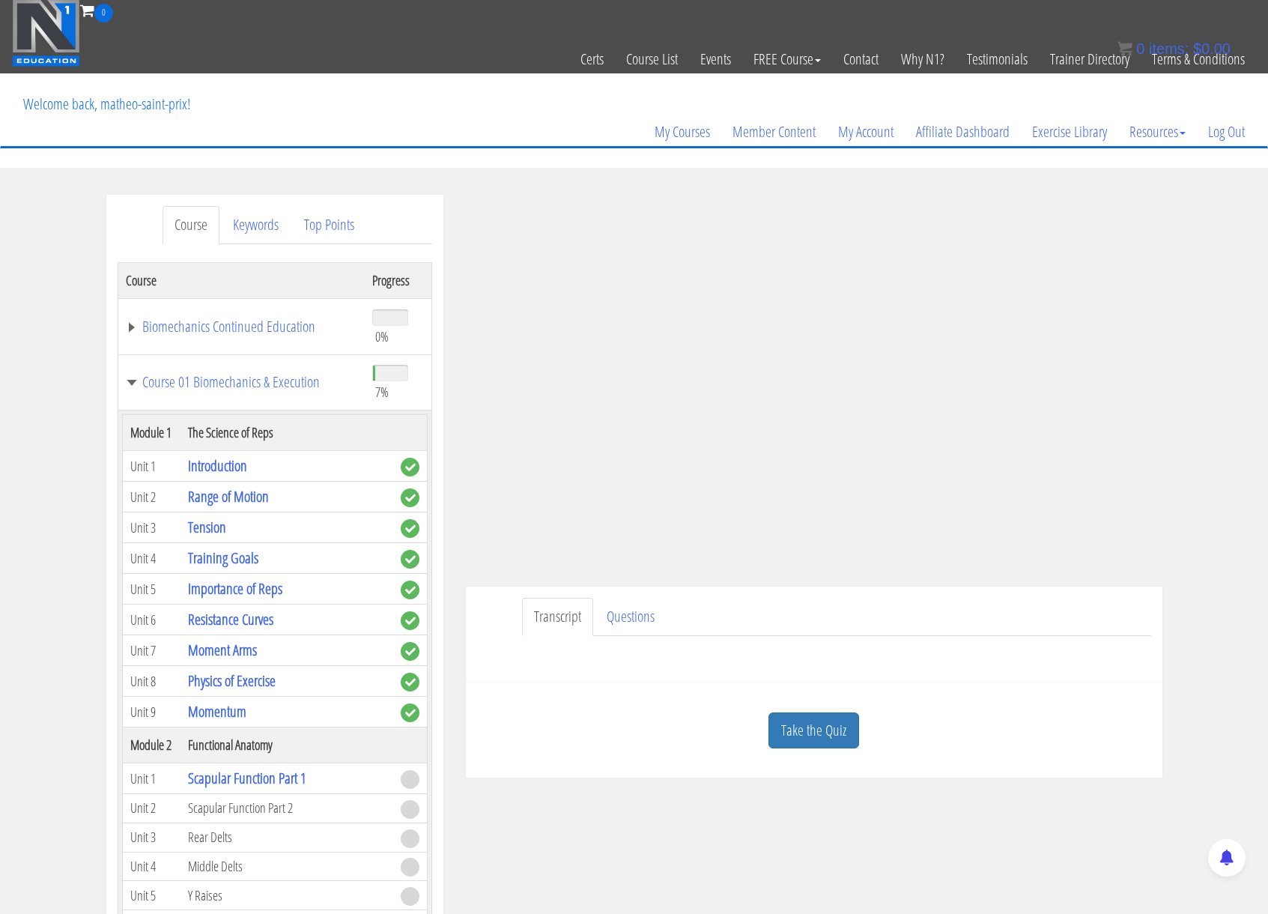
scroll to position [444, 0]
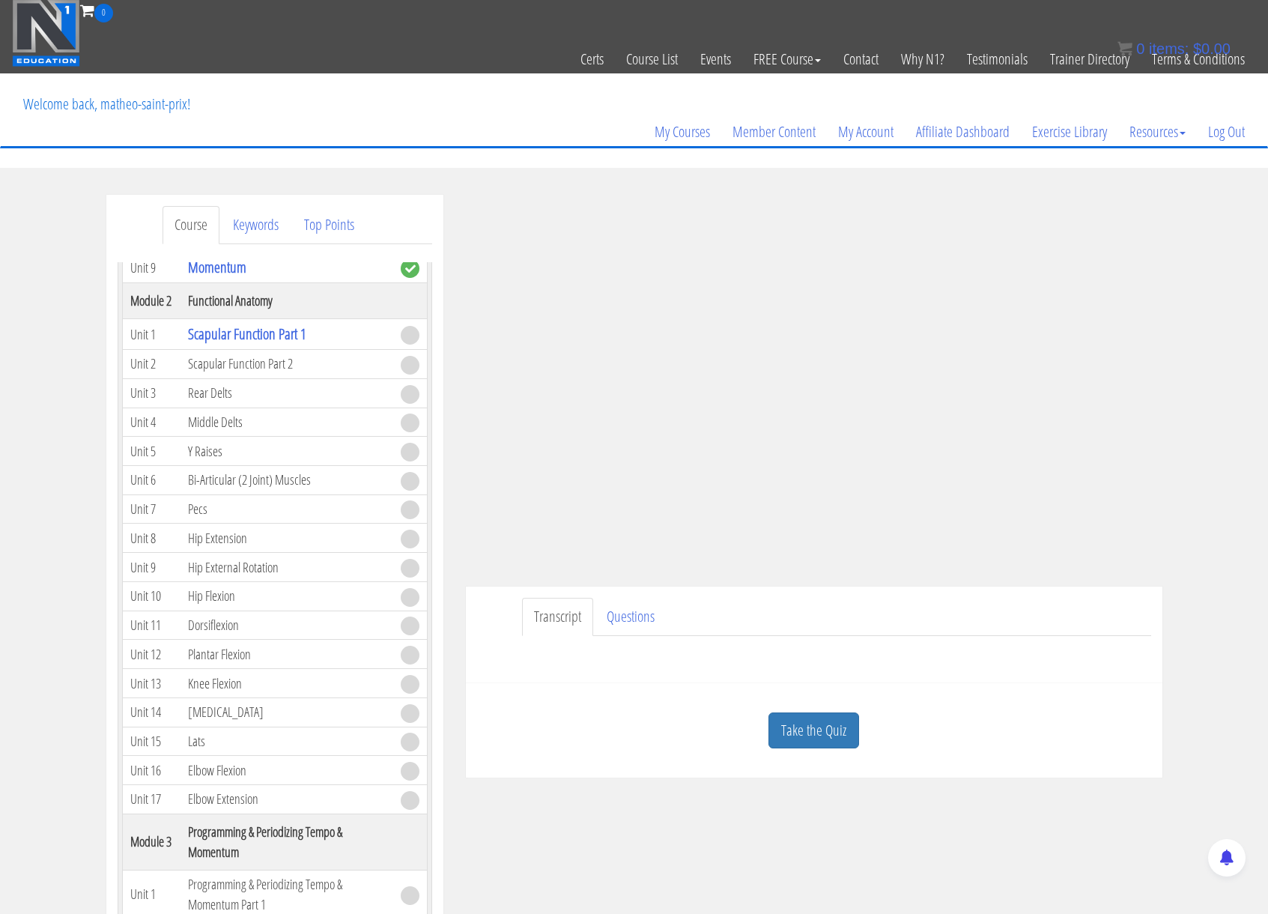
click at [812, 733] on link "Take the Quiz" at bounding box center [813, 730] width 91 height 37
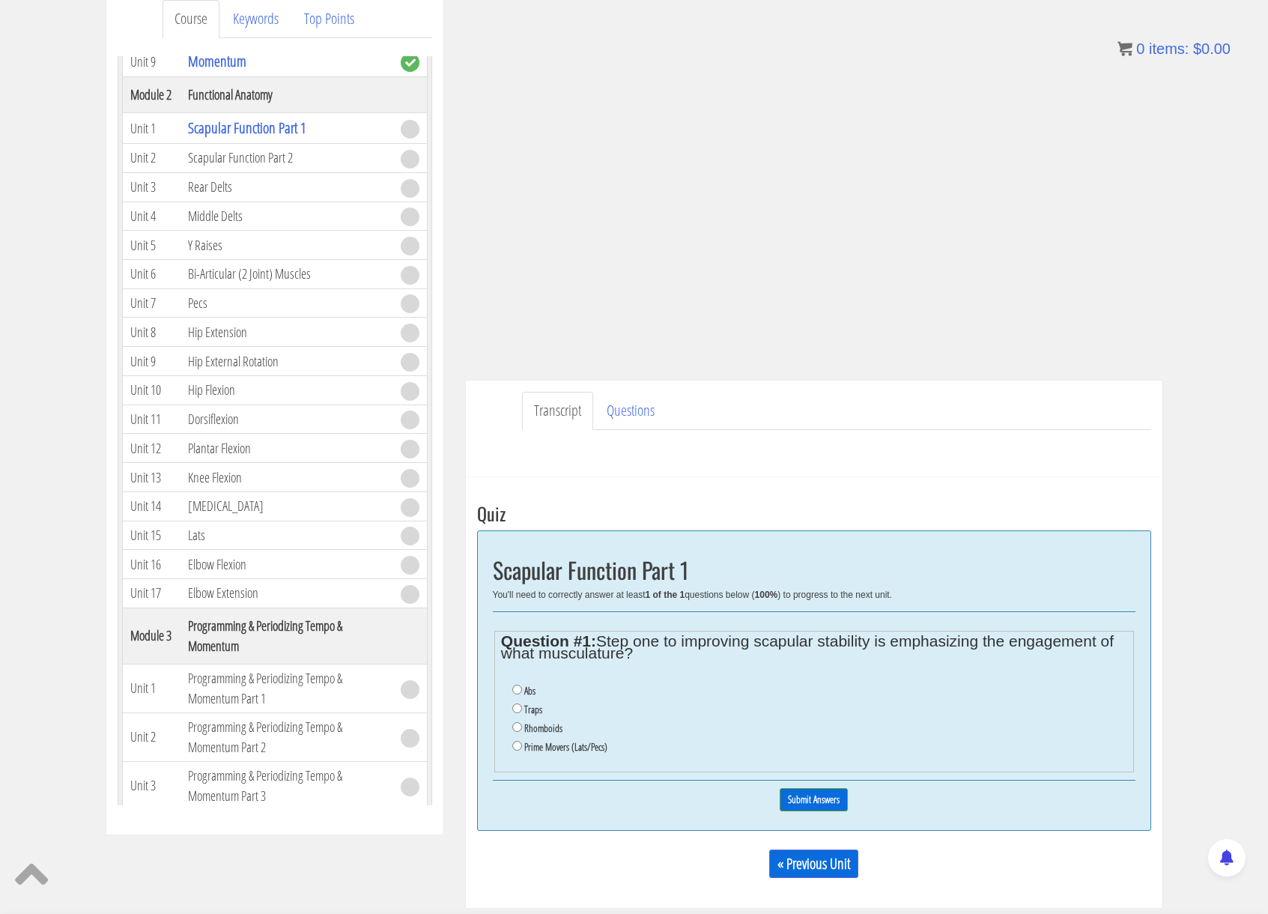
scroll to position [218, 0]
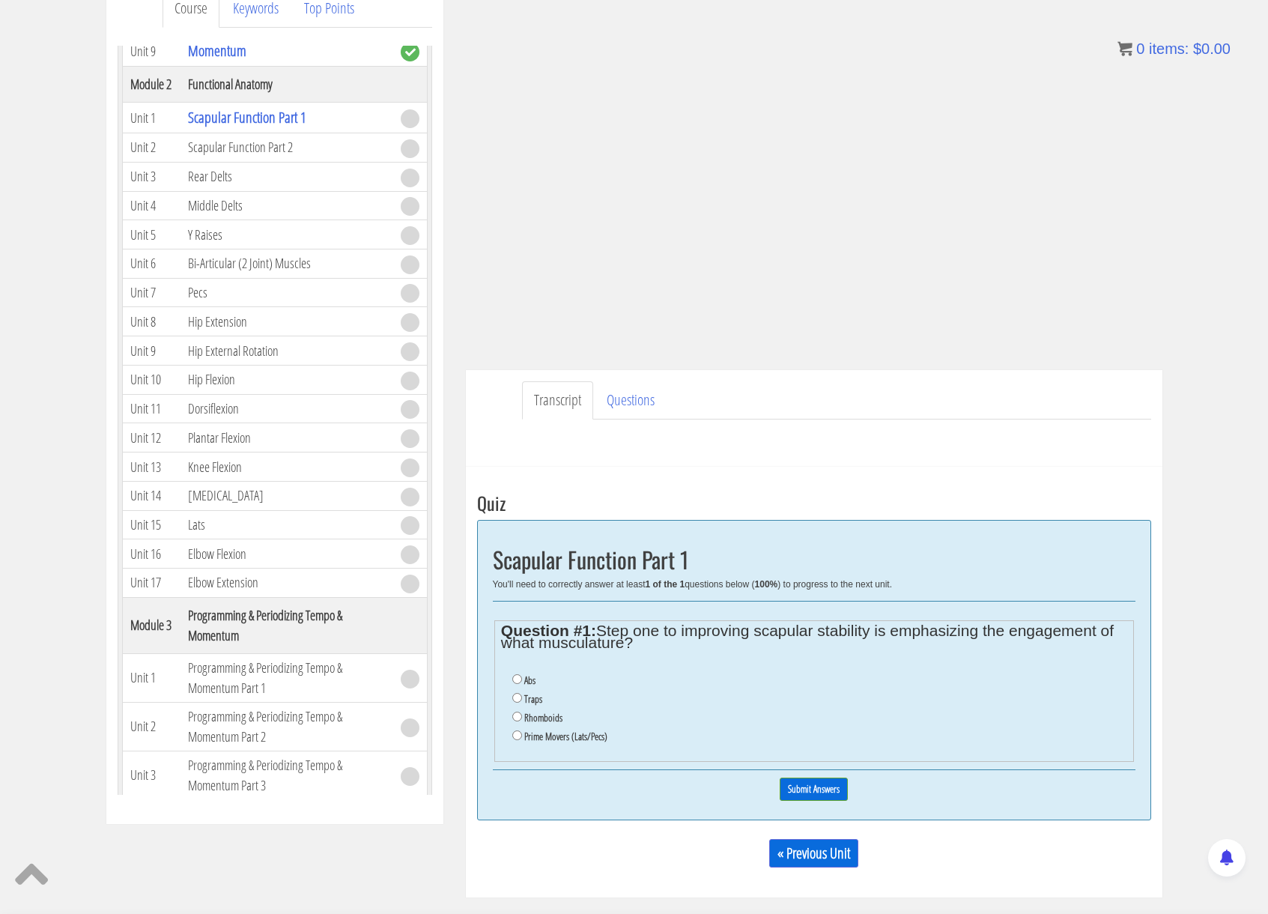
click at [559, 735] on label "Prime Movers (Lats/Pecs)" at bounding box center [565, 736] width 83 height 12
click at [522, 735] on input "Prime Movers (Lats/Pecs)" at bounding box center [517, 735] width 10 height 10
radio input "true"
click at [790, 778] on input "Submit Answers" at bounding box center [814, 788] width 68 height 23
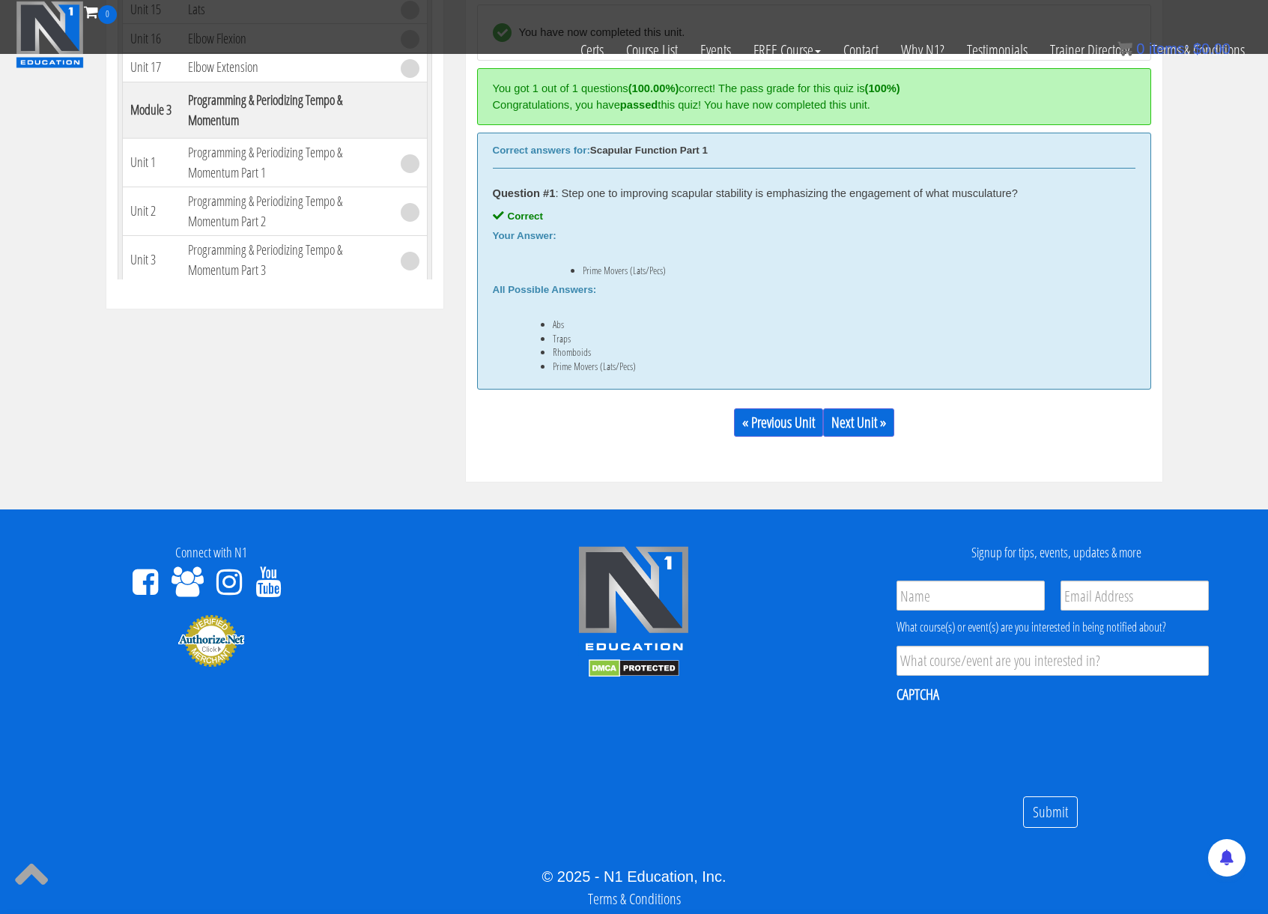
scroll to position [628, 0]
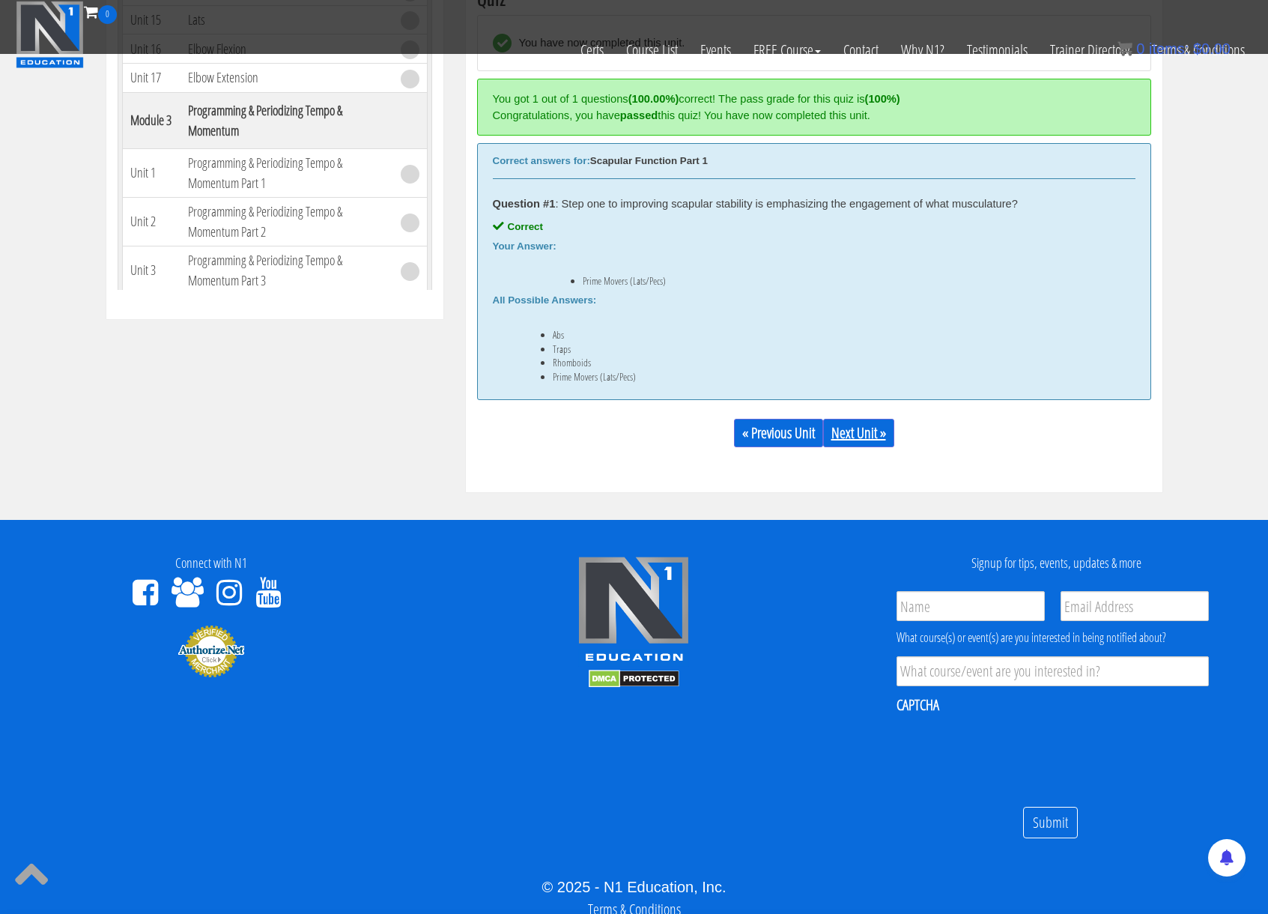
click at [845, 430] on link "Next Unit »" at bounding box center [858, 433] width 71 height 28
